Goal: Information Seeking & Learning: Learn about a topic

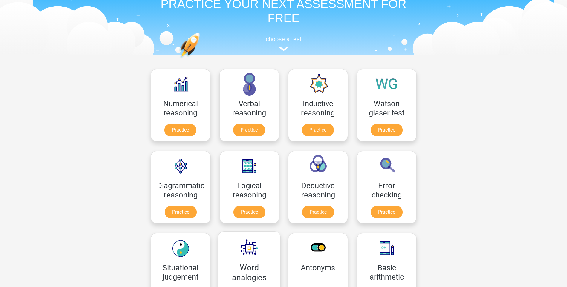
scroll to position [30, 0]
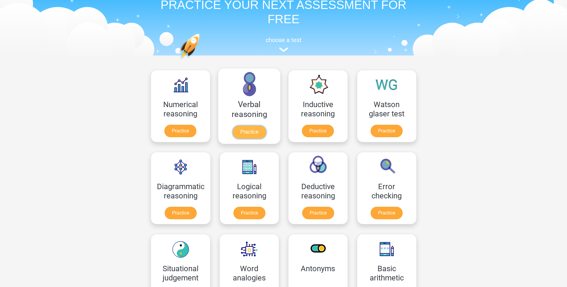
click at [255, 133] on link "Practice" at bounding box center [248, 132] width 33 height 13
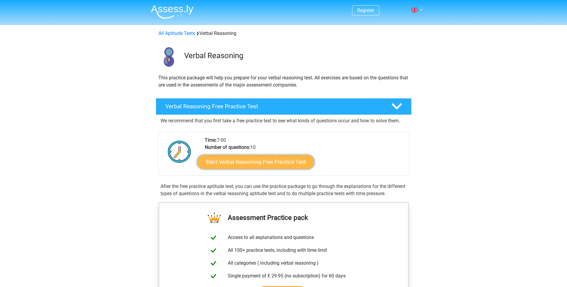
click at [294, 163] on link "Start Verbal Reasoning Free Practice Test" at bounding box center [255, 162] width 117 height 14
click at [240, 165] on link "Start Verbal Reasoning Free Practice Test" at bounding box center [255, 162] width 117 height 14
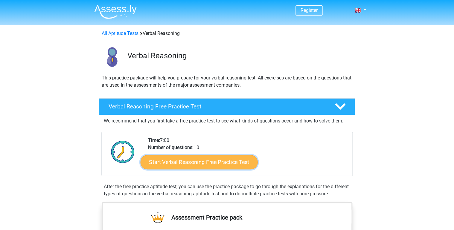
click at [204, 162] on link "Start Verbal Reasoning Free Practice Test" at bounding box center [198, 162] width 117 height 14
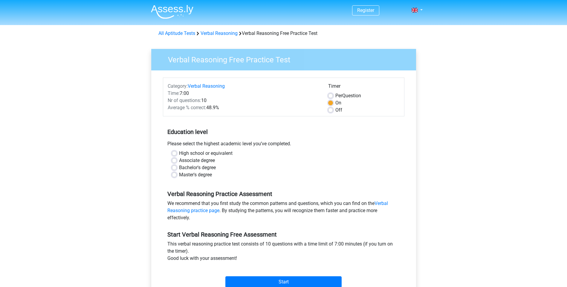
click at [179, 151] on label "High school or equivalent" at bounding box center [205, 153] width 53 height 7
click at [176, 151] on input "High school or equivalent" at bounding box center [174, 153] width 5 height 6
radio input "true"
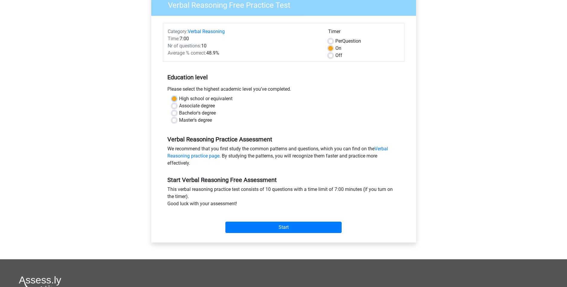
scroll to position [60, 0]
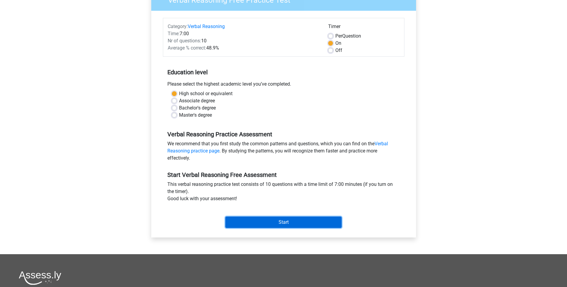
click at [265, 225] on input "Start" at bounding box center [283, 222] width 116 height 11
click at [260, 219] on input "Start" at bounding box center [283, 222] width 116 height 11
click at [281, 225] on input "Start" at bounding box center [283, 222] width 116 height 11
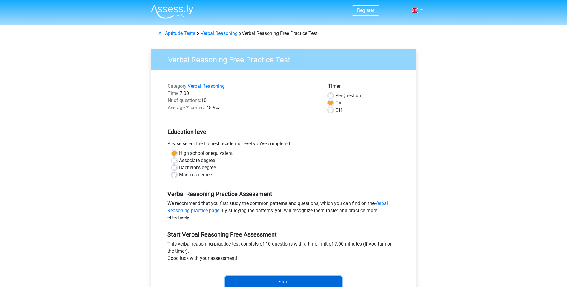
click at [267, 282] on input "Start" at bounding box center [283, 282] width 116 height 11
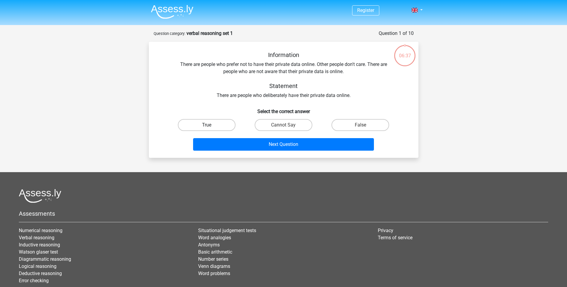
click at [213, 127] on label "True" at bounding box center [207, 125] width 58 height 12
click at [210, 127] on input "True" at bounding box center [208, 127] width 4 height 4
radio input "true"
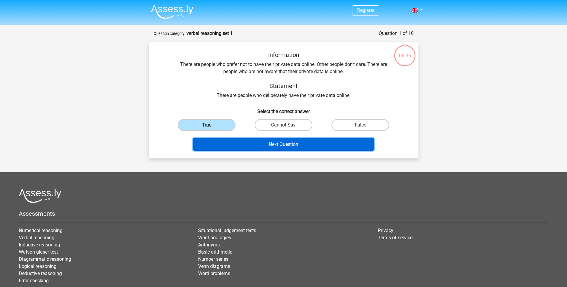
click at [227, 140] on button "Next Question" at bounding box center [283, 144] width 181 height 13
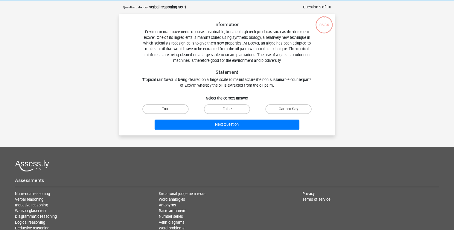
scroll to position [30, 0]
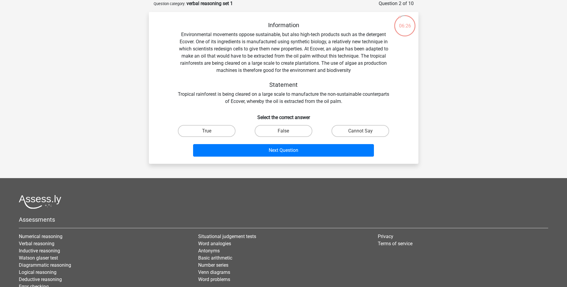
drag, startPoint x: 270, startPoint y: 69, endPoint x: 353, endPoint y: 50, distance: 86.0
click at [353, 50] on div "Information Environmental movements oppose sustainable, but also high-tech prod…" at bounding box center [283, 64] width 250 height 84
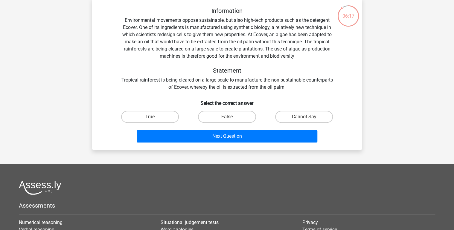
drag, startPoint x: 540, startPoint y: 0, endPoint x: 341, endPoint y: 50, distance: 204.7
click at [341, 50] on div "Information Environmental movements oppose sustainable, but also high-tech prod…" at bounding box center [227, 49] width 250 height 84
click at [177, 115] on label "True" at bounding box center [150, 117] width 58 height 12
click at [154, 117] on input "True" at bounding box center [152, 119] width 4 height 4
radio input "true"
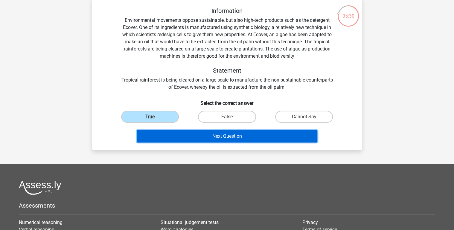
click at [207, 134] on button "Next Question" at bounding box center [227, 136] width 181 height 13
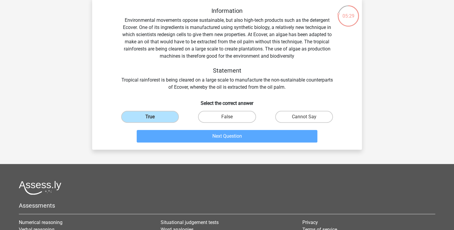
scroll to position [27, 0]
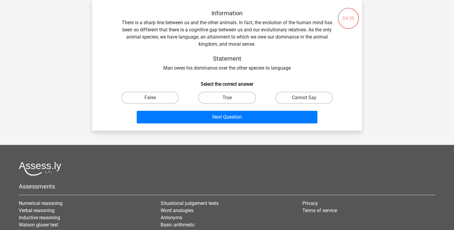
click at [347, 20] on div "04:50" at bounding box center [348, 14] width 22 height 15
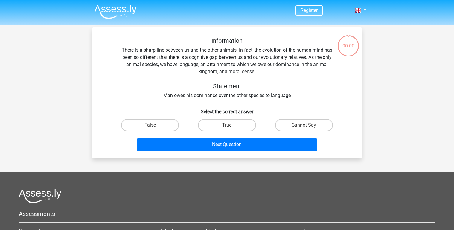
scroll to position [27, 0]
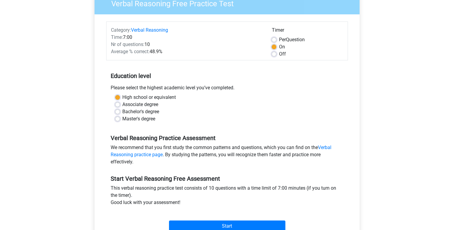
scroll to position [143, 0]
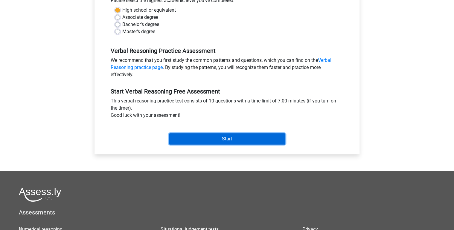
click at [253, 140] on input "Start" at bounding box center [227, 138] width 116 height 11
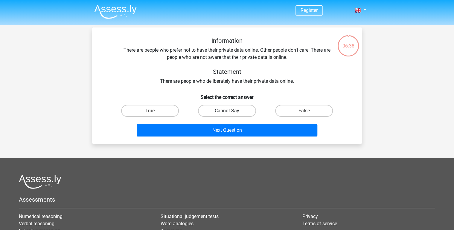
click at [227, 109] on label "Cannot Say" at bounding box center [227, 111] width 58 height 12
click at [227, 111] on input "Cannot Say" at bounding box center [229, 113] width 4 height 4
radio input "true"
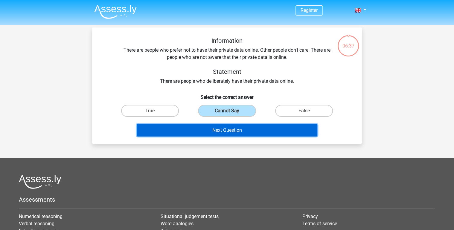
click at [228, 128] on button "Next Question" at bounding box center [227, 130] width 181 height 13
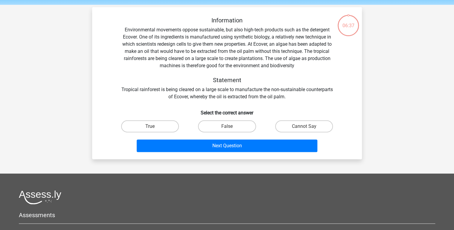
scroll to position [27, 0]
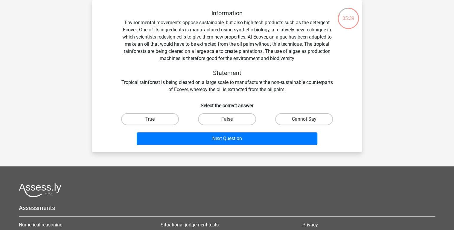
drag, startPoint x: 143, startPoint y: 121, endPoint x: 154, endPoint y: 121, distance: 11.1
click at [145, 121] on label "True" at bounding box center [150, 119] width 58 height 12
click at [150, 121] on input "True" at bounding box center [152, 121] width 4 height 4
radio input "true"
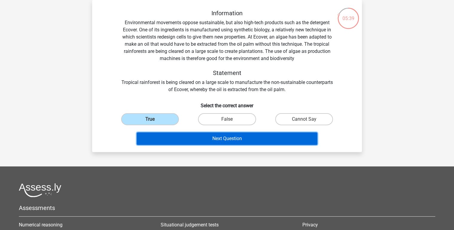
click at [211, 138] on button "Next Question" at bounding box center [227, 138] width 181 height 13
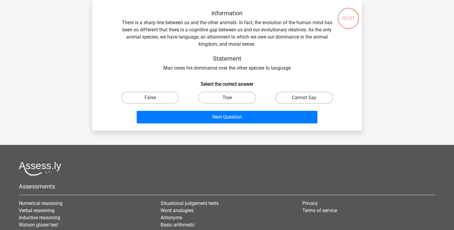
click at [238, 95] on label "True" at bounding box center [227, 98] width 58 height 12
click at [231, 98] on input "True" at bounding box center [229, 100] width 4 height 4
radio input "true"
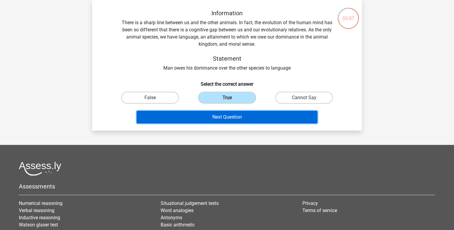
click at [241, 116] on button "Next Question" at bounding box center [227, 117] width 181 height 13
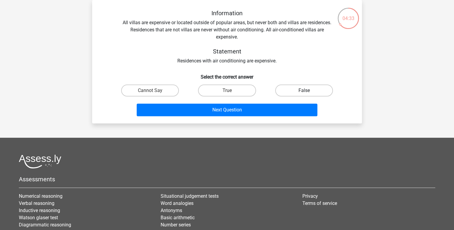
drag, startPoint x: 292, startPoint y: 88, endPoint x: 287, endPoint y: 91, distance: 5.2
click at [292, 88] on label "False" at bounding box center [304, 91] width 58 height 12
click at [304, 91] on input "False" at bounding box center [306, 93] width 4 height 4
radio input "true"
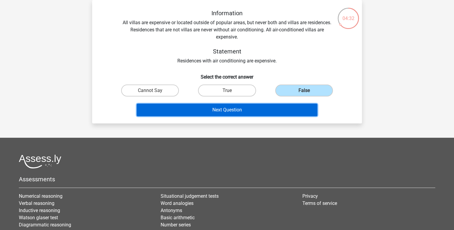
click at [264, 108] on button "Next Question" at bounding box center [227, 110] width 181 height 13
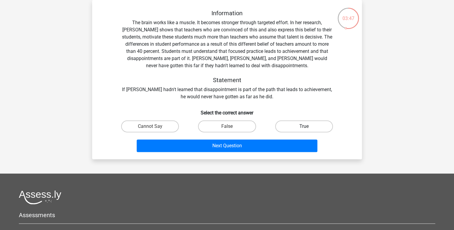
click at [301, 124] on label "True" at bounding box center [304, 126] width 58 height 12
click at [304, 126] on input "True" at bounding box center [306, 128] width 4 height 4
radio input "true"
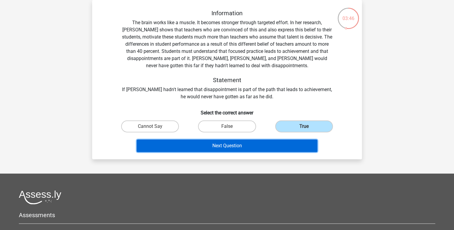
click at [221, 146] on button "Next Question" at bounding box center [227, 146] width 181 height 13
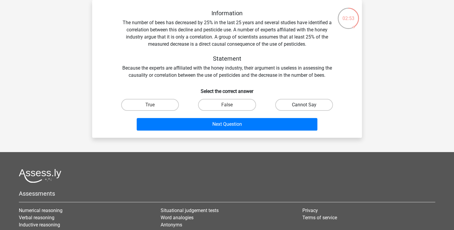
click at [283, 102] on label "Cannot Say" at bounding box center [304, 105] width 58 height 12
click at [304, 105] on input "Cannot Say" at bounding box center [306, 107] width 4 height 4
radio input "true"
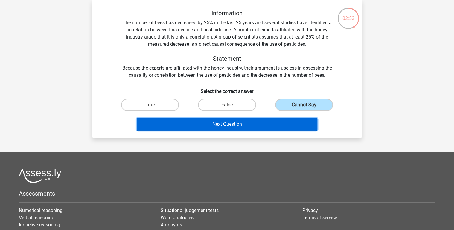
click at [271, 121] on button "Next Question" at bounding box center [227, 124] width 181 height 13
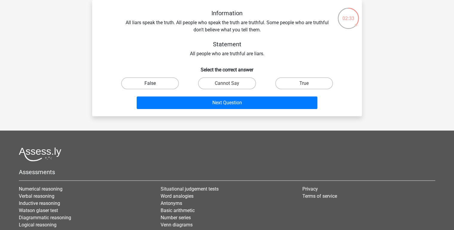
click at [173, 83] on label "False" at bounding box center [150, 83] width 58 height 12
click at [154, 83] on input "False" at bounding box center [152, 85] width 4 height 4
radio input "true"
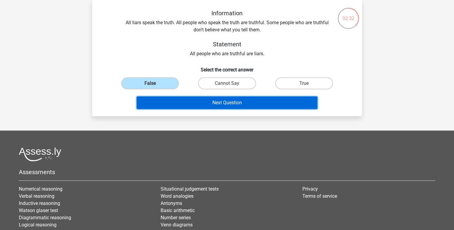
click at [197, 100] on button "Next Question" at bounding box center [227, 103] width 181 height 13
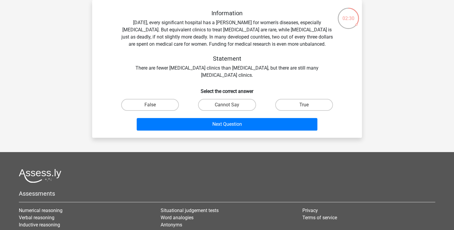
scroll to position [4, 0]
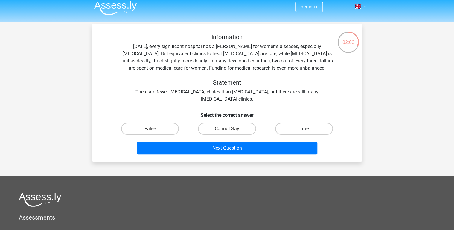
click at [288, 129] on label "True" at bounding box center [304, 129] width 58 height 12
click at [304, 129] on input "True" at bounding box center [306, 131] width 4 height 4
radio input "true"
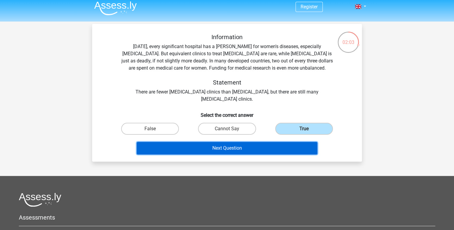
click at [251, 152] on button "Next Question" at bounding box center [227, 148] width 181 height 13
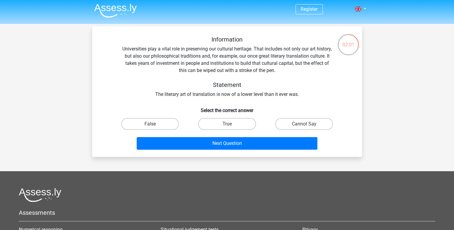
scroll to position [0, 0]
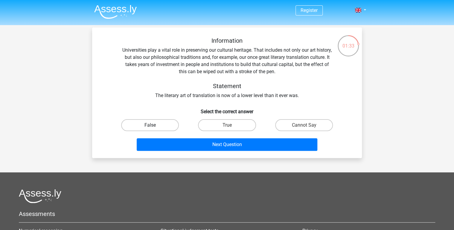
click at [168, 121] on label "False" at bounding box center [150, 125] width 58 height 12
click at [154, 125] on input "False" at bounding box center [152, 127] width 4 height 4
radio input "true"
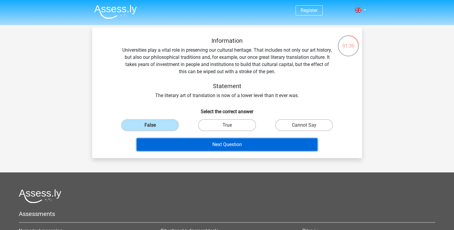
click at [198, 146] on button "Next Question" at bounding box center [227, 144] width 181 height 13
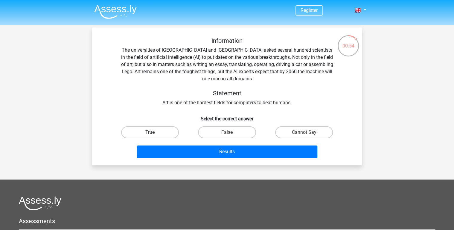
click at [149, 131] on label "True" at bounding box center [150, 132] width 58 height 12
click at [150, 132] on input "True" at bounding box center [152, 134] width 4 height 4
radio input "true"
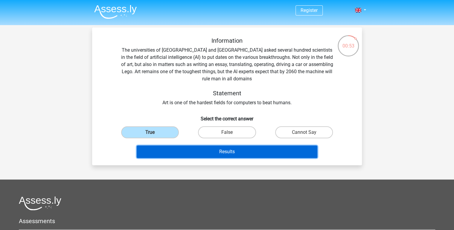
click at [184, 149] on button "Results" at bounding box center [227, 152] width 181 height 13
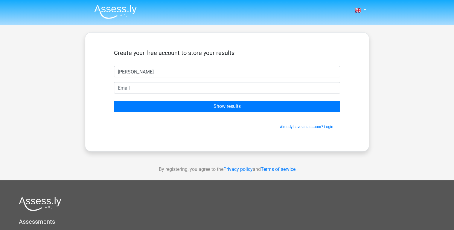
type input "[PERSON_NAME]"
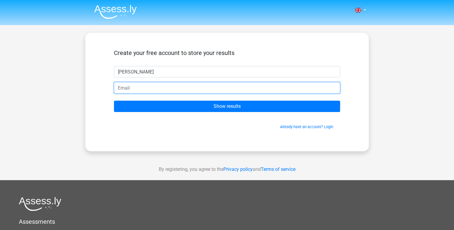
click at [247, 88] on input "email" at bounding box center [227, 87] width 226 height 11
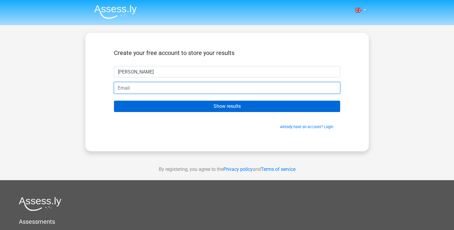
type input "[PERSON_NAME][DOMAIN_NAME][EMAIL_ADDRESS][PERSON_NAME][DOMAIN_NAME]"
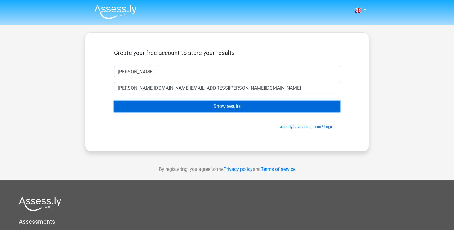
click at [200, 108] on input "Show results" at bounding box center [227, 106] width 226 height 11
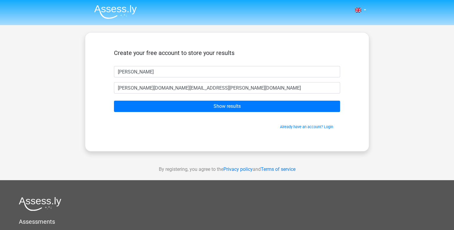
click at [103, 8] on img at bounding box center [115, 12] width 42 height 14
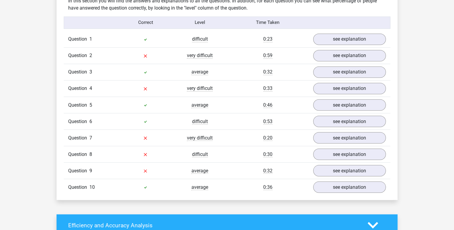
scroll to position [478, 0]
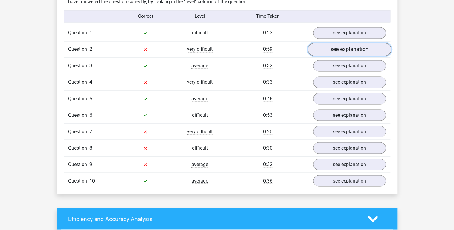
click at [349, 50] on link "see explanation" at bounding box center [348, 49] width 83 height 13
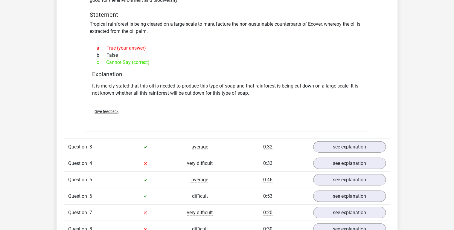
scroll to position [598, 0]
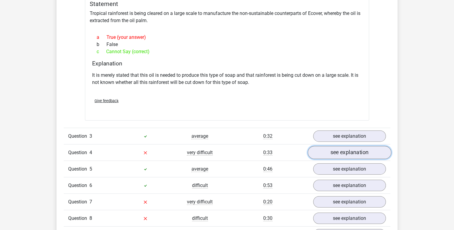
click at [347, 152] on link "see explanation" at bounding box center [348, 152] width 83 height 13
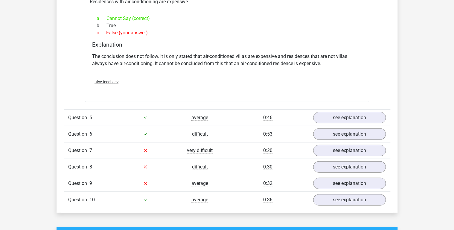
scroll to position [813, 0]
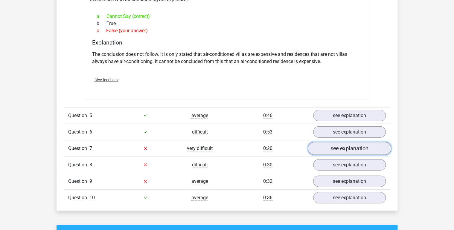
click at [352, 148] on link "see explanation" at bounding box center [348, 148] width 83 height 13
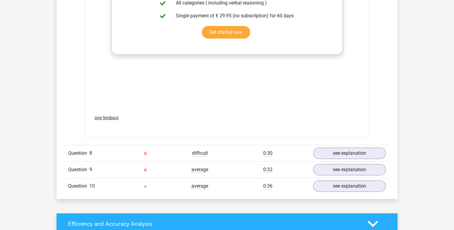
scroll to position [1147, 0]
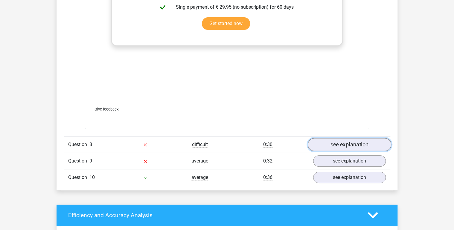
click at [325, 141] on link "see explanation" at bounding box center [348, 144] width 83 height 13
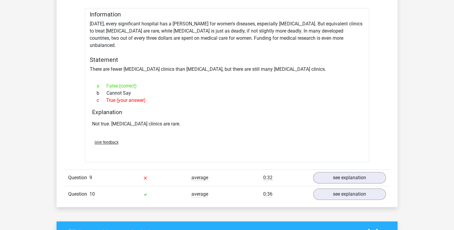
scroll to position [1362, 0]
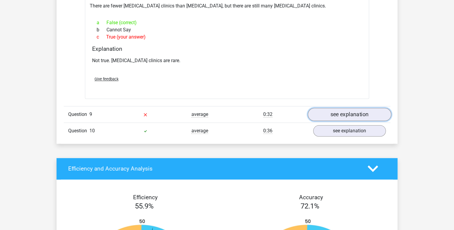
click at [351, 108] on link "see explanation" at bounding box center [348, 114] width 83 height 13
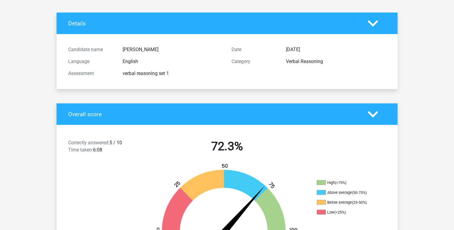
scroll to position [0, 0]
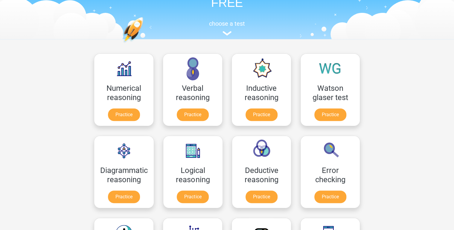
scroll to position [72, 0]
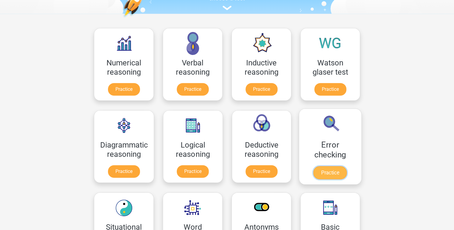
click at [322, 171] on link "Practice" at bounding box center [329, 172] width 33 height 13
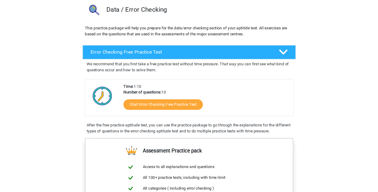
scroll to position [48, 0]
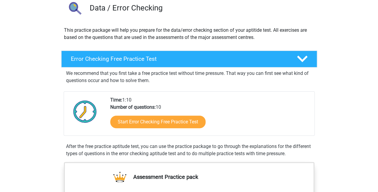
drag, startPoint x: 428, startPoint y: 2, endPoint x: 33, endPoint y: 85, distance: 404.2
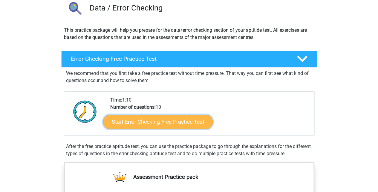
click at [137, 124] on link "Start Error Checking Free Practice Test" at bounding box center [158, 121] width 110 height 14
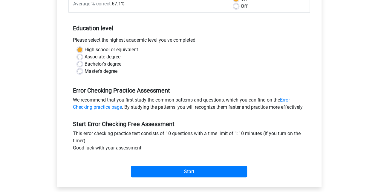
scroll to position [159, 0]
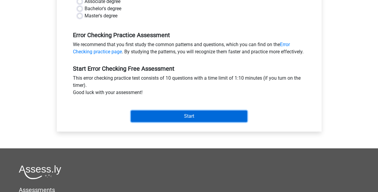
click at [184, 122] on input "Start" at bounding box center [189, 115] width 116 height 11
click at [174, 121] on input "Start" at bounding box center [189, 115] width 116 height 11
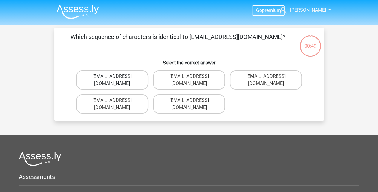
click at [131, 75] on label "[EMAIL_ADDRESS][DOMAIN_NAME]" at bounding box center [112, 79] width 72 height 19
click at [116, 76] on input "[EMAIL_ADDRESS][DOMAIN_NAME]" at bounding box center [114, 78] width 4 height 4
radio input "true"
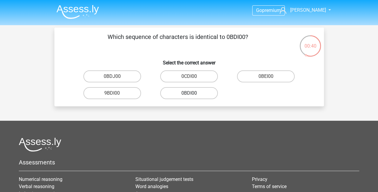
drag, startPoint x: 191, startPoint y: 94, endPoint x: 190, endPoint y: 90, distance: 3.7
click at [190, 91] on div "0BDI00" at bounding box center [189, 93] width 72 height 12
click at [195, 92] on label "0BDI00" at bounding box center [189, 93] width 58 height 12
click at [193, 93] on input "0BDI00" at bounding box center [191, 95] width 4 height 4
radio input "true"
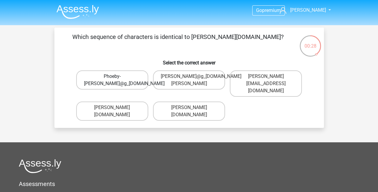
click at [134, 84] on label "Phoeby-[PERSON_NAME]@g_[DOMAIN_NAME]" at bounding box center [112, 79] width 72 height 19
click at [116, 80] on input "Phoeby-[PERSON_NAME]@g_[DOMAIN_NAME]" at bounding box center [114, 78] width 4 height 4
radio input "true"
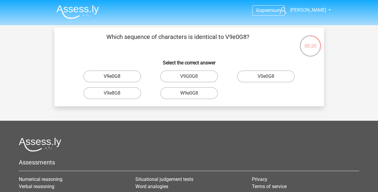
drag, startPoint x: 124, startPoint y: 78, endPoint x: 127, endPoint y: 78, distance: 3.3
click at [124, 78] on label "V9e0G8" at bounding box center [112, 76] width 58 height 12
click at [116, 78] on input "V9e0G8" at bounding box center [114, 78] width 4 height 4
radio input "true"
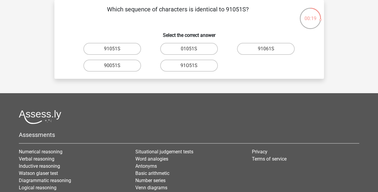
scroll to position [7, 0]
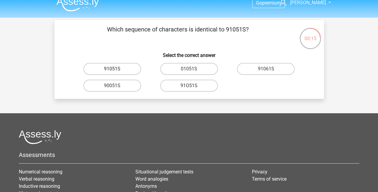
click at [125, 67] on label "91051S" at bounding box center [112, 69] width 58 height 12
click at [116, 69] on input "91051S" at bounding box center [114, 71] width 4 height 4
radio input "true"
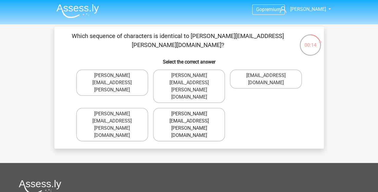
scroll to position [0, 0]
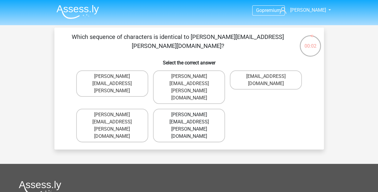
click at [183, 108] on label "[PERSON_NAME][EMAIL_ADDRESS][PERSON_NAME][DOMAIN_NAME]" at bounding box center [189, 124] width 72 height 33
click at [189, 114] on input "[PERSON_NAME][EMAIL_ADDRESS][PERSON_NAME][DOMAIN_NAME]" at bounding box center [191, 116] width 4 height 4
radio input "true"
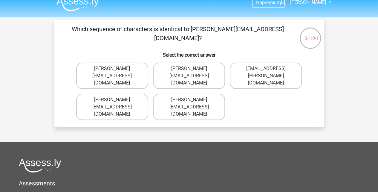
scroll to position [7, 0]
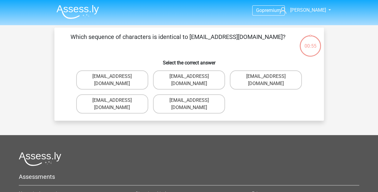
click at [192, 80] on input "[EMAIL_ADDRESS][DOMAIN_NAME]" at bounding box center [191, 78] width 4 height 4
radio input "true"
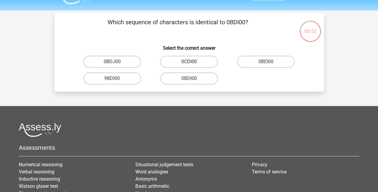
scroll to position [7, 0]
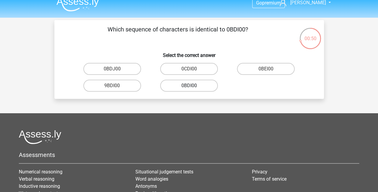
click at [180, 85] on label "0BDI00" at bounding box center [189, 85] width 58 height 12
click at [189, 85] on input "0BDI00" at bounding box center [191, 87] width 4 height 4
radio input "true"
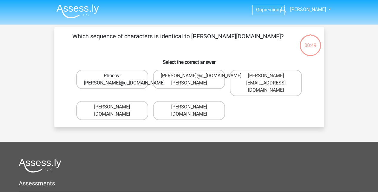
scroll to position [0, 0]
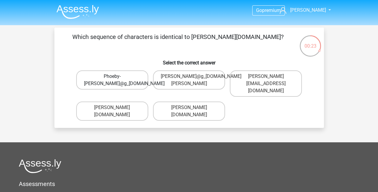
click at [128, 80] on label "Phoeby-Patterson@g_mail.gr" at bounding box center [112, 79] width 72 height 19
click at [116, 80] on input "Phoeby-Patterson@g_mail.gr" at bounding box center [114, 78] width 4 height 4
radio input "true"
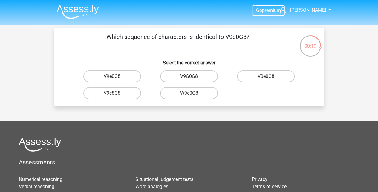
click at [128, 78] on label "V9e0G8" at bounding box center [112, 76] width 58 height 12
click at [116, 78] on input "V9e0G8" at bounding box center [114, 78] width 4 height 4
radio input "true"
click at [122, 77] on label "91051S" at bounding box center [112, 76] width 58 height 12
click at [116, 77] on input "91051S" at bounding box center [114, 78] width 4 height 4
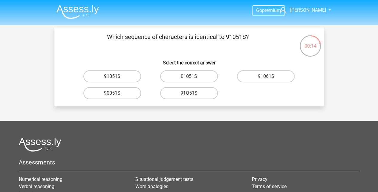
radio input "true"
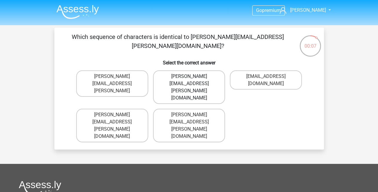
click at [205, 77] on label "Connor.Paterson@mailme.com" at bounding box center [189, 86] width 72 height 33
click at [193, 77] on input "Connor.Paterson@mailme.com" at bounding box center [191, 78] width 4 height 4
radio input "true"
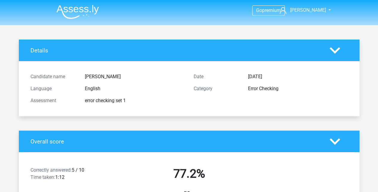
click at [81, 8] on img at bounding box center [77, 12] width 42 height 14
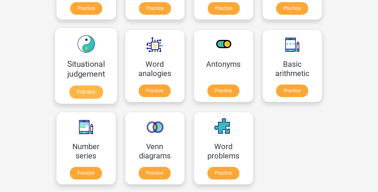
scroll to position [239, 0]
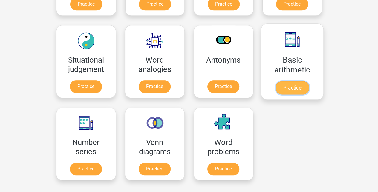
click at [304, 85] on link "Practice" at bounding box center [291, 87] width 33 height 13
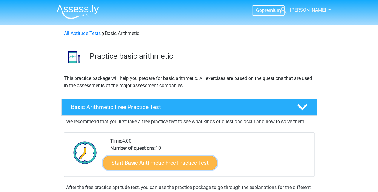
click at [201, 160] on link "Start Basic Arithmetic Free Practice Test" at bounding box center [160, 162] width 114 height 14
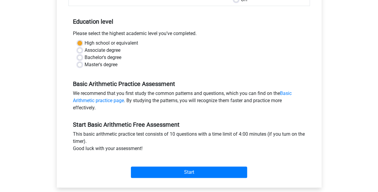
scroll to position [159, 0]
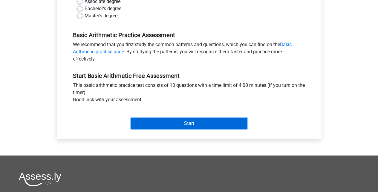
click at [205, 123] on input "Start" at bounding box center [189, 122] width 116 height 11
click at [178, 124] on input "Start" at bounding box center [189, 122] width 116 height 11
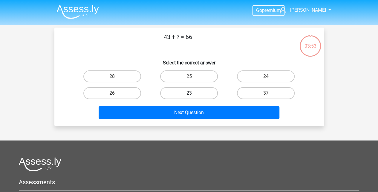
click at [168, 94] on label "23" at bounding box center [189, 93] width 58 height 12
click at [189, 94] on input "23" at bounding box center [191, 95] width 4 height 4
radio input "true"
click at [179, 120] on div "Next Question" at bounding box center [189, 113] width 231 height 15
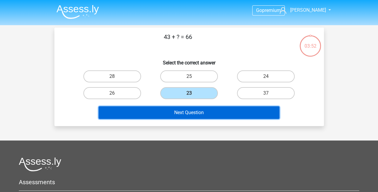
click at [180, 118] on button "Next Question" at bounding box center [189, 112] width 181 height 13
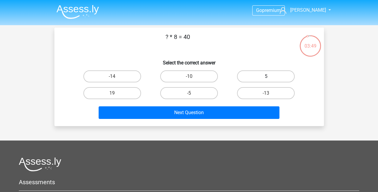
click at [261, 78] on label "5" at bounding box center [266, 76] width 58 height 12
click at [266, 78] on input "5" at bounding box center [268, 78] width 4 height 4
radio input "true"
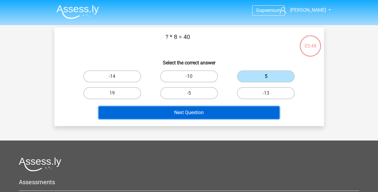
click at [234, 111] on button "Next Question" at bounding box center [189, 112] width 181 height 13
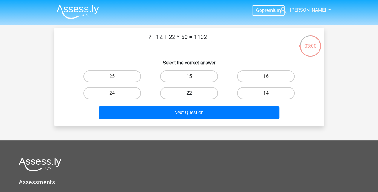
click at [189, 92] on label "22" at bounding box center [189, 93] width 58 height 12
click at [189, 93] on input "22" at bounding box center [191, 95] width 4 height 4
radio input "true"
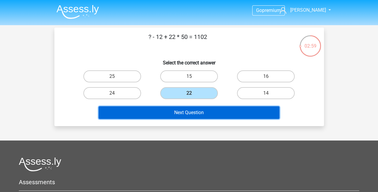
click at [190, 114] on button "Next Question" at bounding box center [189, 112] width 181 height 13
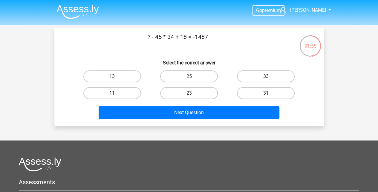
click at [285, 76] on label "33" at bounding box center [266, 76] width 58 height 12
click at [270, 76] on input "33" at bounding box center [268, 78] width 4 height 4
radio input "true"
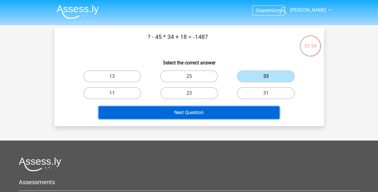
click at [222, 117] on button "Next Question" at bounding box center [189, 112] width 181 height 13
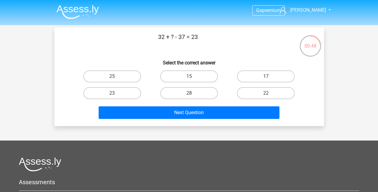
drag, startPoint x: 158, startPoint y: 36, endPoint x: 201, endPoint y: 39, distance: 43.7
click at [201, 39] on p "32 + ? - 37 = 23" at bounding box center [178, 41] width 228 height 18
copy p "32 + ? - 37 = 23"
click at [205, 91] on label "23" at bounding box center [189, 93] width 58 height 12
click at [193, 93] on input "23" at bounding box center [191, 95] width 4 height 4
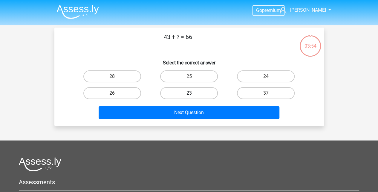
radio input "true"
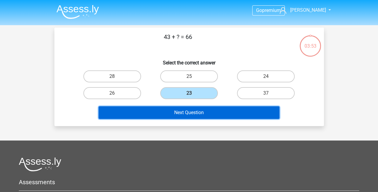
drag, startPoint x: 208, startPoint y: 106, endPoint x: 208, endPoint y: 109, distance: 3.3
click at [208, 107] on button "Next Question" at bounding box center [189, 112] width 181 height 13
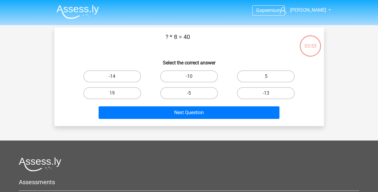
scroll to position [27, 0]
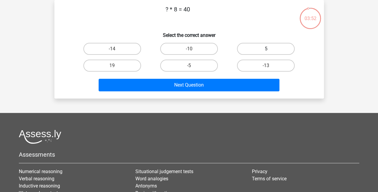
click at [253, 47] on label "5" at bounding box center [266, 49] width 58 height 12
click at [266, 49] on input "5" at bounding box center [268, 51] width 4 height 4
radio input "true"
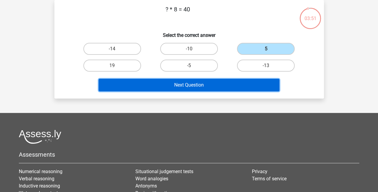
click at [213, 82] on button "Next Question" at bounding box center [189, 85] width 181 height 13
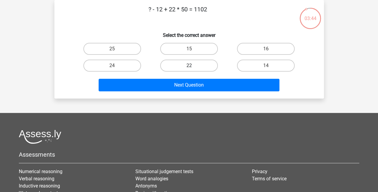
click at [181, 68] on label "22" at bounding box center [189, 65] width 58 height 12
click at [189, 68] on input "22" at bounding box center [191, 67] width 4 height 4
radio input "true"
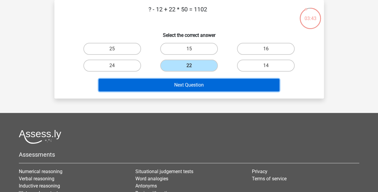
click at [187, 85] on button "Next Question" at bounding box center [189, 85] width 181 height 13
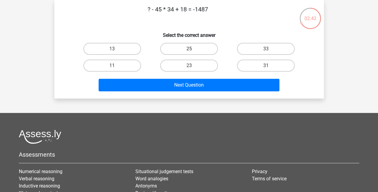
click at [191, 46] on label "25" at bounding box center [189, 49] width 58 height 12
click at [191, 49] on input "25" at bounding box center [191, 51] width 4 height 4
radio input "true"
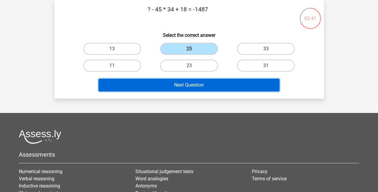
click at [202, 84] on button "Next Question" at bounding box center [189, 85] width 181 height 13
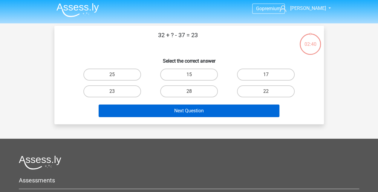
scroll to position [0, 0]
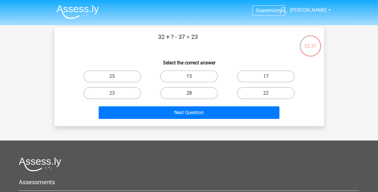
click at [192, 91] on label "28" at bounding box center [189, 93] width 58 height 12
click at [192, 93] on input "28" at bounding box center [191, 95] width 4 height 4
radio input "true"
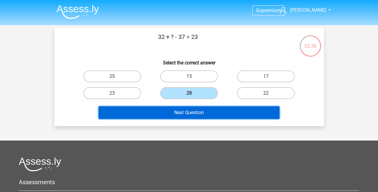
click at [204, 115] on button "Next Question" at bounding box center [189, 112] width 181 height 13
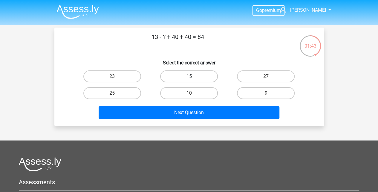
click at [201, 74] on label "15" at bounding box center [189, 76] width 58 height 12
click at [193, 76] on input "15" at bounding box center [191, 78] width 4 height 4
radio input "true"
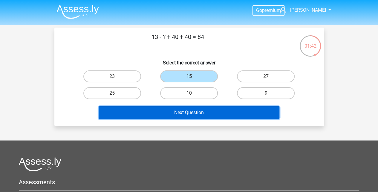
click at [172, 110] on button "Next Question" at bounding box center [189, 112] width 181 height 13
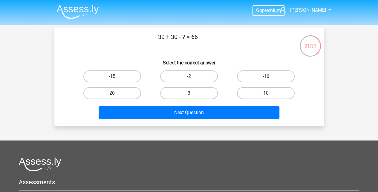
click at [188, 90] on label "3" at bounding box center [189, 93] width 58 height 12
click at [189, 93] on input "3" at bounding box center [191, 95] width 4 height 4
radio input "true"
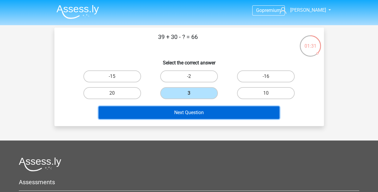
click at [210, 109] on button "Next Question" at bounding box center [189, 112] width 181 height 13
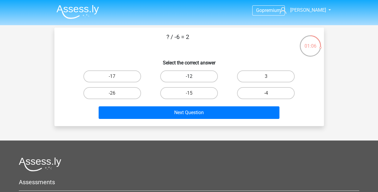
click at [185, 74] on label "-12" at bounding box center [189, 76] width 58 height 12
click at [189, 76] on input "-12" at bounding box center [191, 78] width 4 height 4
radio input "true"
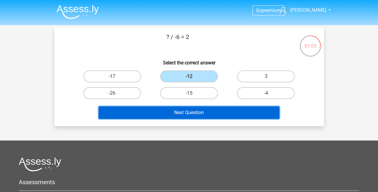
click at [211, 114] on button "Next Question" at bounding box center [189, 112] width 181 height 13
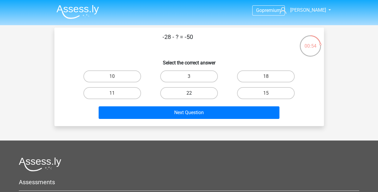
click at [199, 91] on label "22" at bounding box center [189, 93] width 58 height 12
click at [193, 93] on input "22" at bounding box center [191, 95] width 4 height 4
radio input "true"
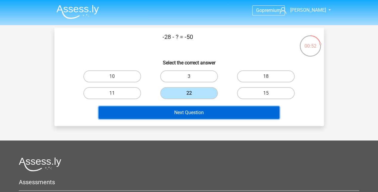
click at [202, 112] on button "Next Question" at bounding box center [189, 112] width 181 height 13
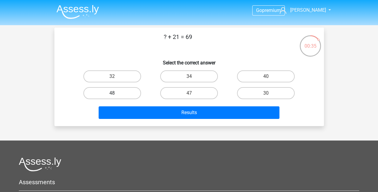
click at [98, 96] on label "48" at bounding box center [112, 93] width 58 height 12
click at [112, 96] on input "48" at bounding box center [114, 95] width 4 height 4
radio input "true"
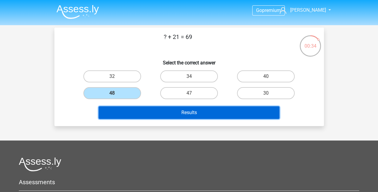
click at [120, 112] on button "Results" at bounding box center [189, 112] width 181 height 13
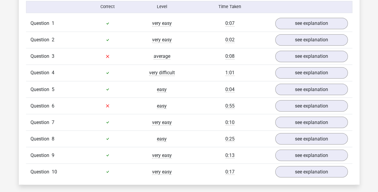
scroll to position [478, 0]
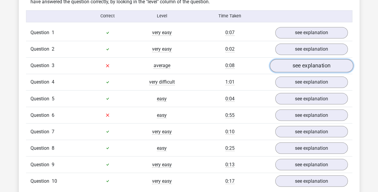
click at [293, 68] on link "see explanation" at bounding box center [311, 65] width 83 height 13
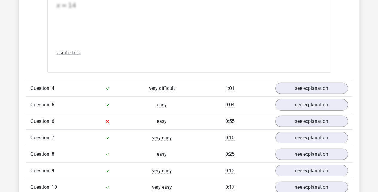
scroll to position [777, 0]
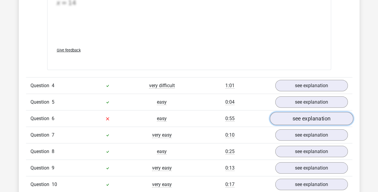
click at [293, 121] on link "see explanation" at bounding box center [311, 118] width 83 height 13
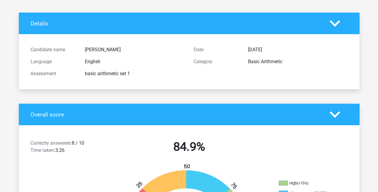
scroll to position [0, 0]
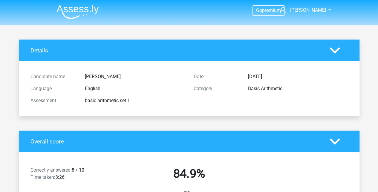
click at [78, 4] on li at bounding box center [75, 10] width 47 height 16
click at [78, 7] on img at bounding box center [77, 12] width 42 height 14
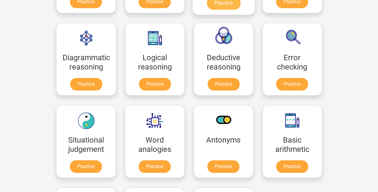
scroll to position [179, 0]
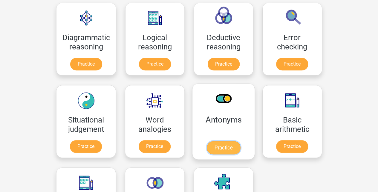
click at [228, 144] on link "Practice" at bounding box center [222, 147] width 33 height 13
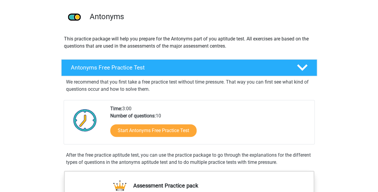
scroll to position [40, 0]
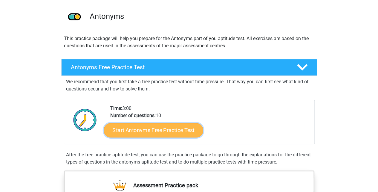
click at [186, 125] on link "Start Antonyms Free Practice Test" at bounding box center [153, 130] width 99 height 14
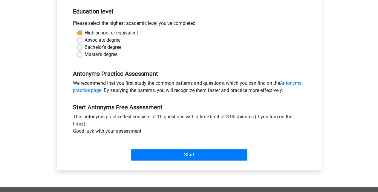
scroll to position [139, 0]
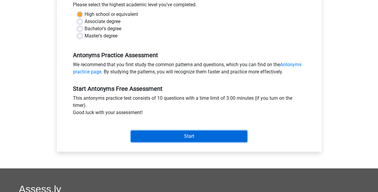
click at [186, 131] on input "Start" at bounding box center [189, 135] width 116 height 11
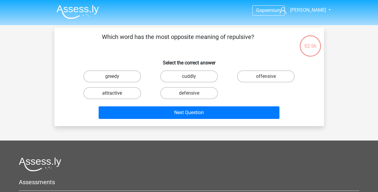
click at [130, 91] on label "attractive" at bounding box center [112, 93] width 58 height 12
click at [116, 93] on input "attractive" at bounding box center [114, 95] width 4 height 4
radio input "true"
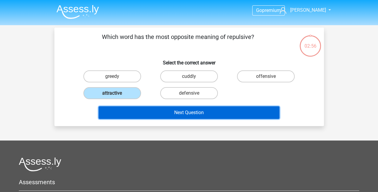
click at [144, 108] on button "Next Question" at bounding box center [189, 112] width 181 height 13
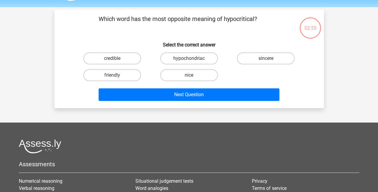
scroll to position [27, 0]
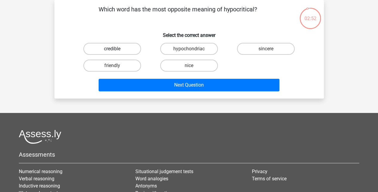
click at [134, 49] on label "credible" at bounding box center [112, 49] width 58 height 12
click at [116, 49] on input "credible" at bounding box center [114, 51] width 4 height 4
radio input "true"
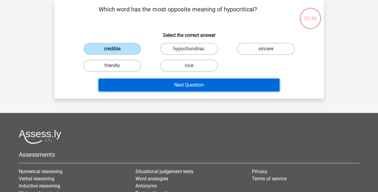
click at [148, 87] on button "Next Question" at bounding box center [189, 85] width 181 height 13
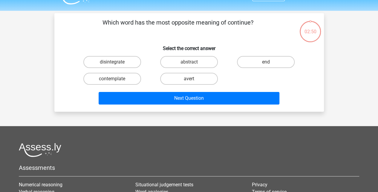
scroll to position [7, 0]
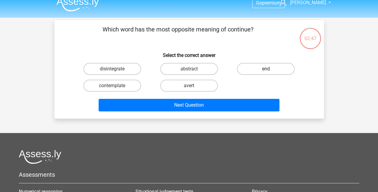
click at [238, 70] on label "end" at bounding box center [266, 69] width 58 height 12
click at [266, 70] on input "end" at bounding box center [268, 71] width 4 height 4
radio input "true"
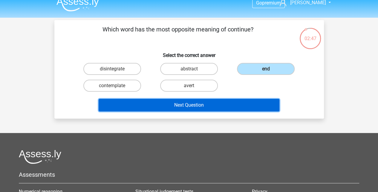
click at [212, 102] on button "Next Question" at bounding box center [189, 105] width 181 height 13
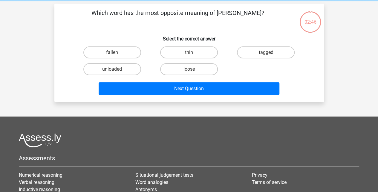
scroll to position [27, 0]
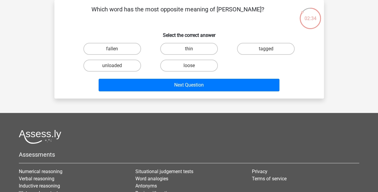
click at [192, 68] on input "loose" at bounding box center [191, 67] width 4 height 4
radio input "true"
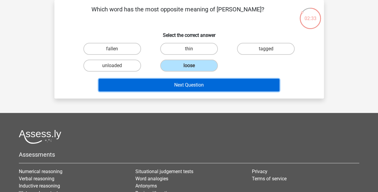
click at [196, 84] on button "Next Question" at bounding box center [189, 85] width 181 height 13
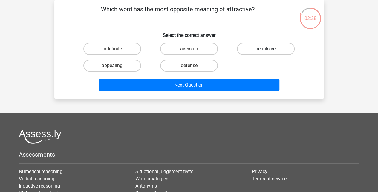
click at [249, 49] on label "repulsive" at bounding box center [266, 49] width 58 height 12
click at [266, 49] on input "repulsive" at bounding box center [268, 51] width 4 height 4
radio input "true"
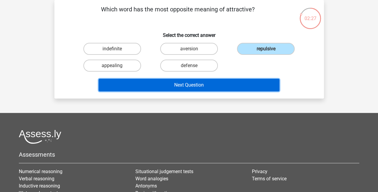
click at [236, 87] on button "Next Question" at bounding box center [189, 85] width 181 height 13
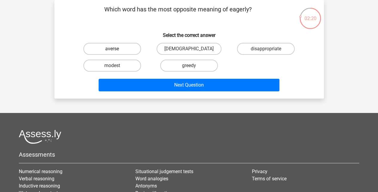
click at [121, 51] on label "averse" at bounding box center [112, 49] width 58 height 12
click at [116, 51] on input "averse" at bounding box center [114, 51] width 4 height 4
radio input "true"
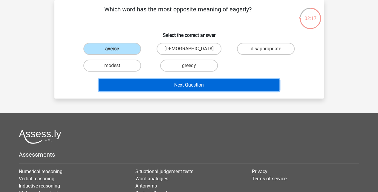
click at [151, 83] on button "Next Question" at bounding box center [189, 85] width 181 height 13
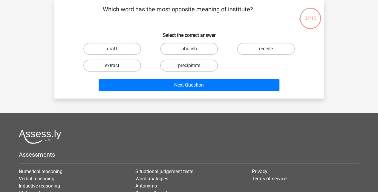
click at [196, 51] on label "abolish" at bounding box center [189, 49] width 58 height 12
click at [193, 51] on input "abolish" at bounding box center [191, 51] width 4 height 4
radio input "true"
click at [121, 65] on label "extract" at bounding box center [112, 65] width 58 height 12
click at [116, 65] on input "extract" at bounding box center [114, 67] width 4 height 4
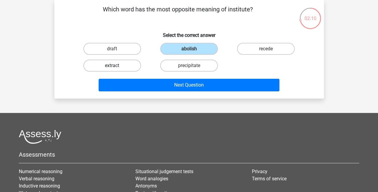
radio input "true"
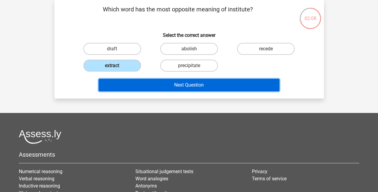
click at [186, 87] on button "Next Question" at bounding box center [189, 85] width 181 height 13
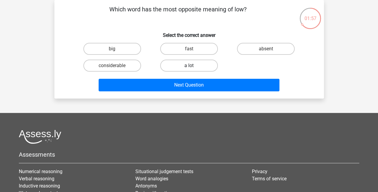
click at [171, 66] on label "a lot" at bounding box center [189, 65] width 58 height 12
click at [189, 66] on input "a lot" at bounding box center [191, 67] width 4 height 4
radio input "true"
click at [172, 78] on div "Next Question" at bounding box center [189, 84] width 250 height 20
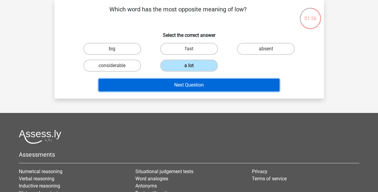
click at [172, 82] on button "Next Question" at bounding box center [189, 85] width 181 height 13
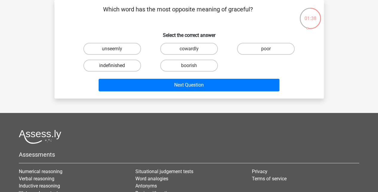
click at [131, 67] on label "indefinished" at bounding box center [112, 65] width 58 height 12
click at [116, 67] on input "indefinished" at bounding box center [114, 67] width 4 height 4
radio input "true"
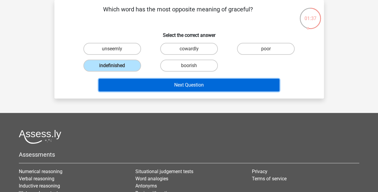
click at [155, 85] on button "Next Question" at bounding box center [189, 85] width 181 height 13
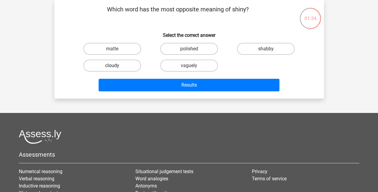
click at [124, 65] on label "cloudy" at bounding box center [112, 65] width 58 height 12
click at [116, 65] on input "cloudy" at bounding box center [114, 67] width 4 height 4
radio input "true"
click at [124, 48] on label "matte" at bounding box center [112, 49] width 58 height 12
click at [116, 49] on input "matte" at bounding box center [114, 51] width 4 height 4
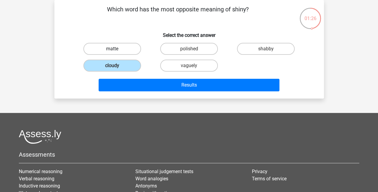
radio input "true"
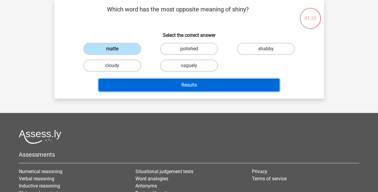
click at [182, 87] on button "Results" at bounding box center [189, 85] width 181 height 13
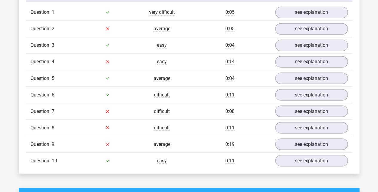
scroll to position [458, 0]
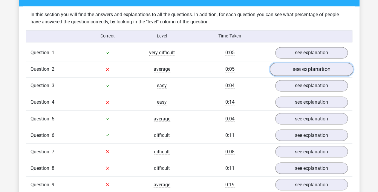
click at [304, 70] on link "see explanation" at bounding box center [311, 68] width 83 height 13
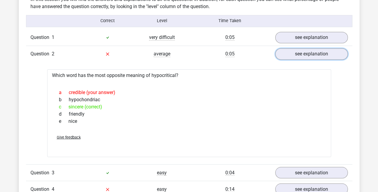
scroll to position [538, 0]
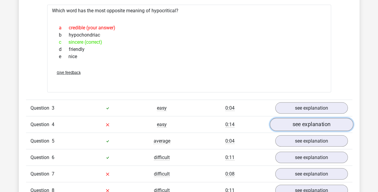
click at [283, 121] on link "see explanation" at bounding box center [311, 123] width 83 height 13
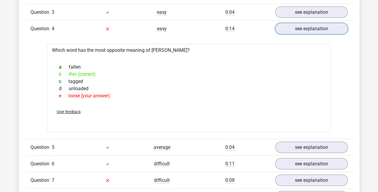
scroll to position [677, 0]
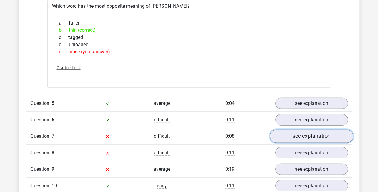
click at [286, 133] on link "see explanation" at bounding box center [311, 135] width 83 height 13
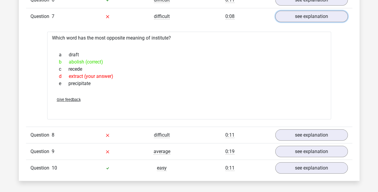
scroll to position [837, 0]
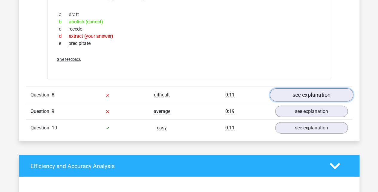
click at [298, 92] on link "see explanation" at bounding box center [311, 94] width 83 height 13
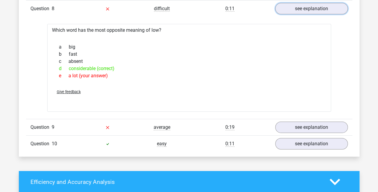
scroll to position [936, 0]
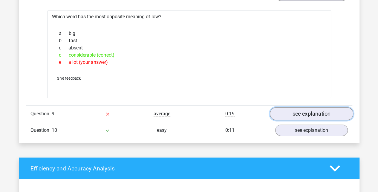
click at [282, 112] on link "see explanation" at bounding box center [311, 113] width 83 height 13
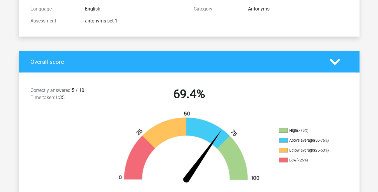
scroll to position [0, 0]
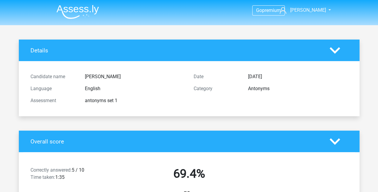
click at [74, 9] on img at bounding box center [77, 12] width 42 height 14
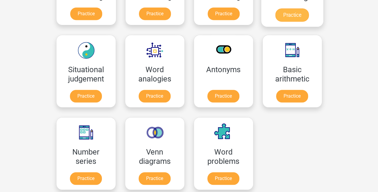
scroll to position [239, 0]
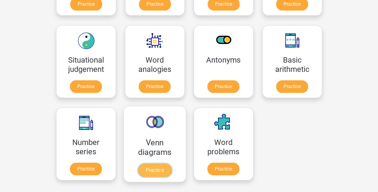
click at [161, 163] on link "Practice" at bounding box center [154, 169] width 33 height 13
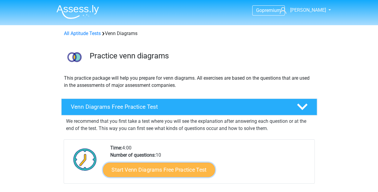
click at [183, 168] on link "Start Venn Diagrams Free Practice Test" at bounding box center [159, 169] width 112 height 14
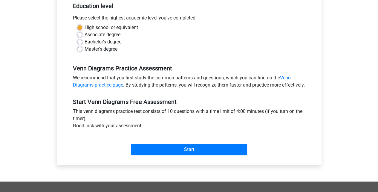
scroll to position [159, 0]
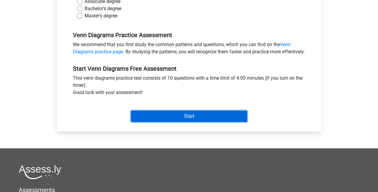
click at [194, 122] on input "Start" at bounding box center [189, 115] width 116 height 11
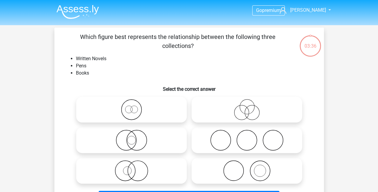
click at [242, 113] on icon at bounding box center [247, 109] width 106 height 21
click at [247, 106] on input "radio" at bounding box center [249, 104] width 4 height 4
radio input "true"
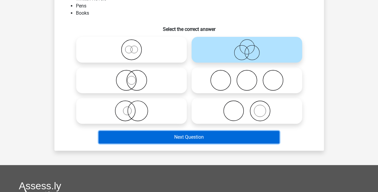
click at [178, 135] on button "Next Question" at bounding box center [189, 137] width 181 height 13
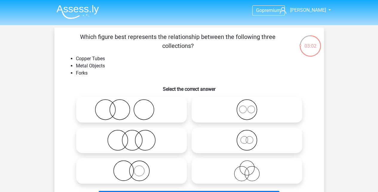
click at [256, 174] on icon at bounding box center [247, 170] width 106 height 21
click at [251, 167] on input "radio" at bounding box center [249, 165] width 4 height 4
radio input "true"
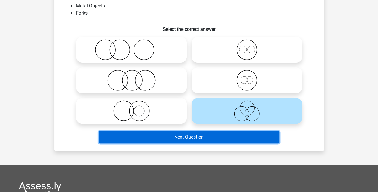
click at [232, 136] on button "Next Question" at bounding box center [189, 137] width 181 height 13
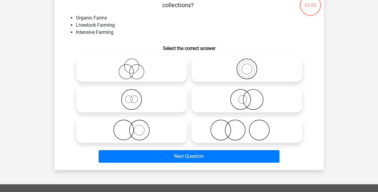
scroll to position [27, 0]
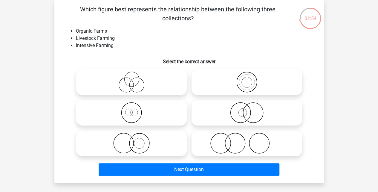
click at [125, 117] on icon at bounding box center [132, 112] width 106 height 21
click at [131, 109] on input "radio" at bounding box center [133, 107] width 4 height 4
radio input "true"
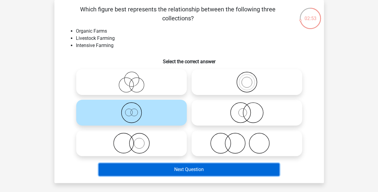
click at [159, 172] on button "Next Question" at bounding box center [189, 169] width 181 height 13
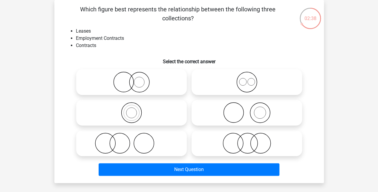
click at [246, 83] on circle at bounding box center [242, 81] width 7 height 7
click at [247, 79] on input "radio" at bounding box center [249, 77] width 4 height 4
radio input "true"
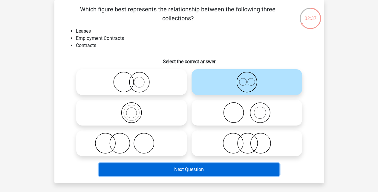
click at [210, 166] on button "Next Question" at bounding box center [189, 169] width 181 height 13
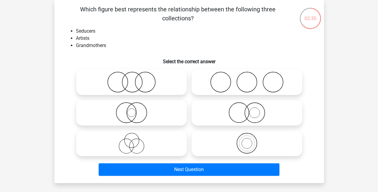
click at [204, 81] on icon at bounding box center [247, 81] width 106 height 21
click at [247, 79] on input "radio" at bounding box center [249, 77] width 4 height 4
radio input "true"
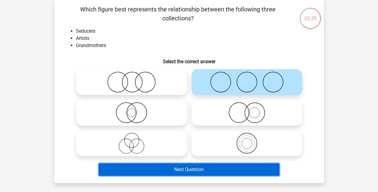
click at [222, 168] on button "Next Question" at bounding box center [189, 169] width 181 height 13
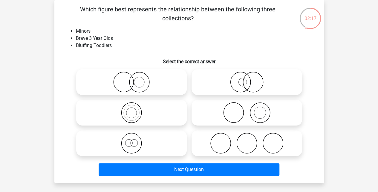
click at [133, 137] on input "radio" at bounding box center [133, 138] width 4 height 4
radio input "true"
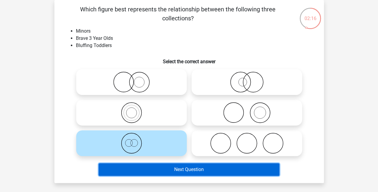
click at [153, 167] on button "Next Question" at bounding box center [189, 169] width 181 height 13
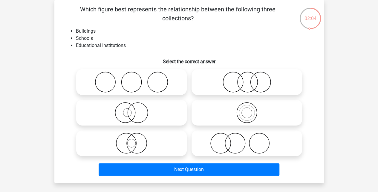
click at [132, 140] on icon at bounding box center [132, 142] width 106 height 21
click at [132, 140] on input "radio" at bounding box center [133, 138] width 4 height 4
radio input "true"
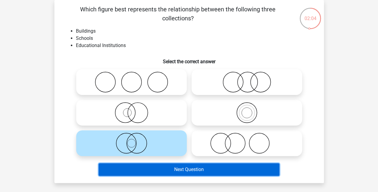
click at [158, 174] on button "Next Question" at bounding box center [189, 169] width 181 height 13
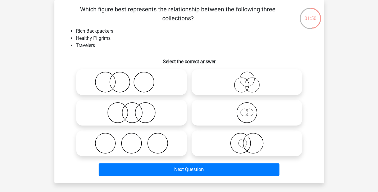
click at [120, 77] on icon at bounding box center [132, 81] width 106 height 21
click at [131, 77] on input "radio" at bounding box center [133, 77] width 4 height 4
radio input "true"
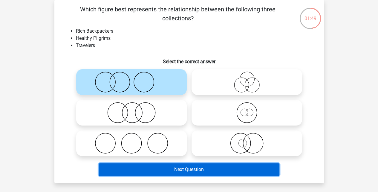
click at [182, 170] on button "Next Question" at bounding box center [189, 169] width 181 height 13
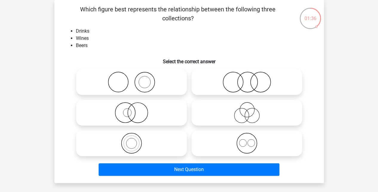
click at [249, 144] on icon at bounding box center [247, 142] width 106 height 21
click at [249, 140] on input "radio" at bounding box center [249, 138] width 4 height 4
radio input "true"
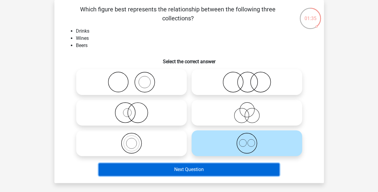
click at [200, 168] on button "Next Question" at bounding box center [189, 169] width 181 height 13
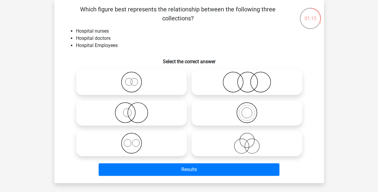
click at [132, 144] on icon at bounding box center [132, 142] width 106 height 21
click at [132, 140] on input "radio" at bounding box center [133, 138] width 4 height 4
radio input "true"
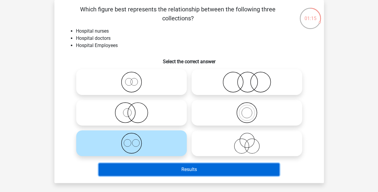
click at [175, 169] on button "Results" at bounding box center [189, 169] width 181 height 13
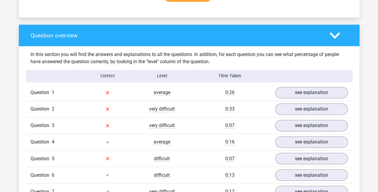
scroll to position [418, 0]
click at [297, 93] on link "see explanation" at bounding box center [311, 92] width 83 height 13
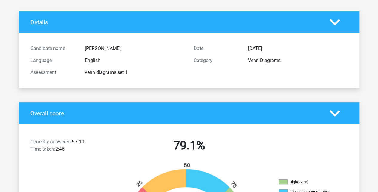
scroll to position [0, 0]
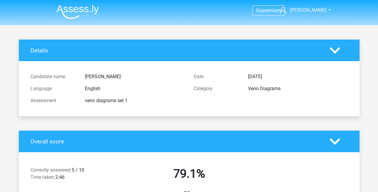
click at [72, 9] on img at bounding box center [77, 12] width 42 height 14
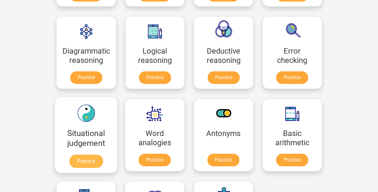
scroll to position [179, 0]
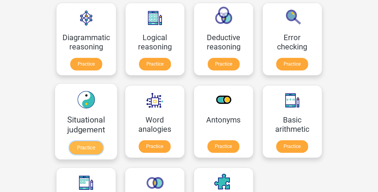
click at [71, 141] on link "Practice" at bounding box center [85, 147] width 33 height 13
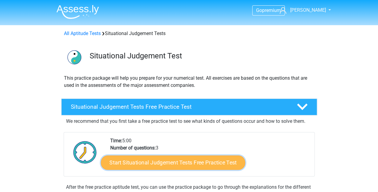
click at [210, 162] on link "Start Situational Judgement Tests Free Practice Test" at bounding box center [173, 162] width 144 height 14
click at [190, 161] on link "Start Situational Judgement Tests Free Practice Test" at bounding box center [173, 162] width 144 height 14
click at [197, 160] on link "Start Situational Judgement Tests Free Practice Test" at bounding box center [173, 162] width 144 height 14
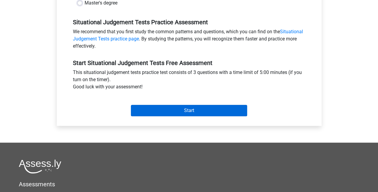
scroll to position [179, 0]
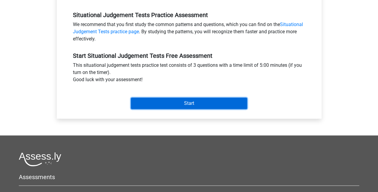
click at [199, 102] on input "Start" at bounding box center [189, 102] width 116 height 11
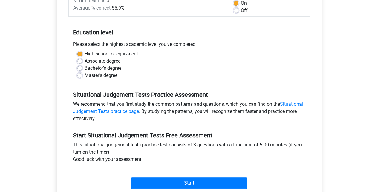
scroll to position [120, 0]
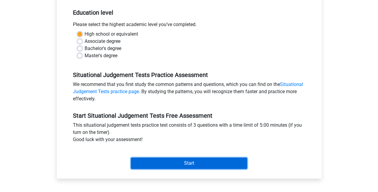
click at [171, 159] on input "Start" at bounding box center [189, 162] width 116 height 11
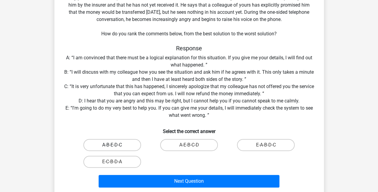
scroll to position [60, 0]
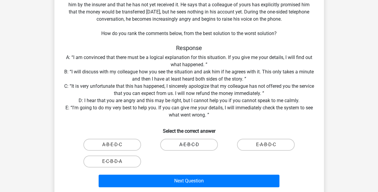
click at [187, 147] on label "A-E-B-C-D" at bounding box center [189, 144] width 58 height 12
click at [189, 147] on input "A-E-B-C-D" at bounding box center [191, 146] width 4 height 4
radio input "true"
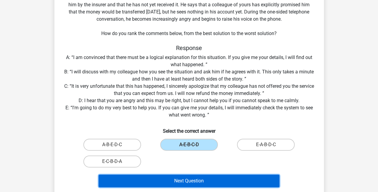
click at [182, 180] on button "Next Question" at bounding box center [189, 180] width 181 height 13
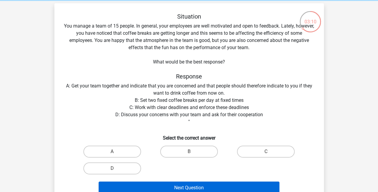
scroll to position [47, 0]
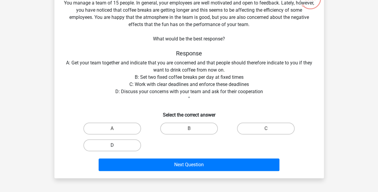
click at [121, 146] on label "D" at bounding box center [112, 145] width 58 height 12
click at [116, 146] on input "D" at bounding box center [114, 147] width 4 height 4
radio input "true"
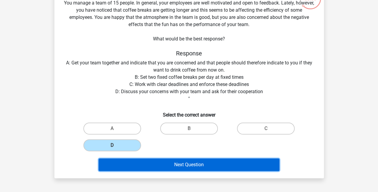
click at [158, 164] on button "Next Question" at bounding box center [189, 164] width 181 height 13
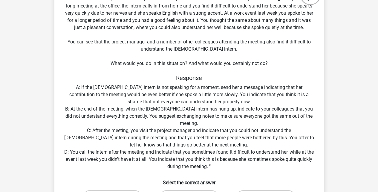
scroll to position [79, 0]
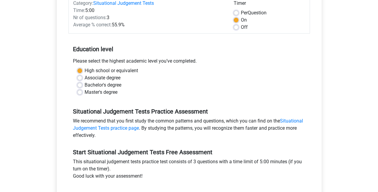
scroll to position [99, 0]
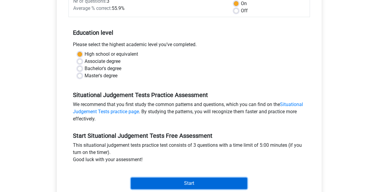
click at [176, 182] on input "Start" at bounding box center [189, 182] width 116 height 11
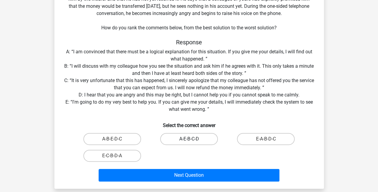
scroll to position [40, 0]
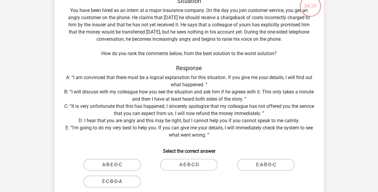
drag, startPoint x: 265, startPoint y: 165, endPoint x: 247, endPoint y: 183, distance: 26.2
click at [247, 183] on div "A-B-E-D-C A-E-B-C-D E-A-B-D-C E-C-B-D-A" at bounding box center [189, 172] width 231 height 33
click at [248, 163] on label "E-A-B-D-C" at bounding box center [266, 164] width 58 height 12
click at [266, 164] on input "E-A-B-D-C" at bounding box center [268, 166] width 4 height 4
radio input "true"
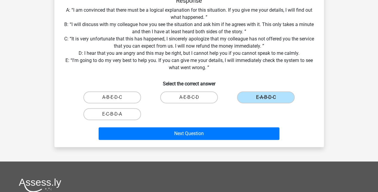
scroll to position [120, 0]
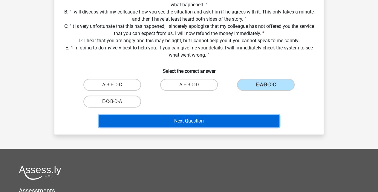
click at [192, 118] on button "Next Question" at bounding box center [189, 120] width 181 height 13
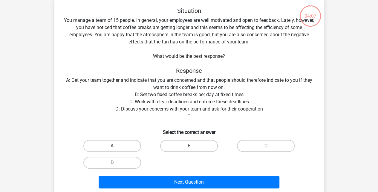
scroll to position [27, 0]
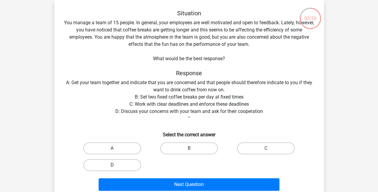
click at [105, 166] on label "D" at bounding box center [112, 165] width 58 height 12
click at [112, 166] on input "D" at bounding box center [114, 167] width 4 height 4
radio input "true"
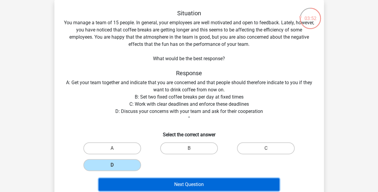
click at [154, 185] on button "Next Question" at bounding box center [189, 184] width 181 height 13
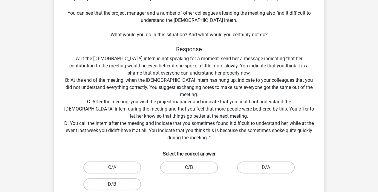
scroll to position [87, 0]
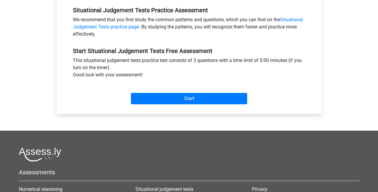
scroll to position [199, 0]
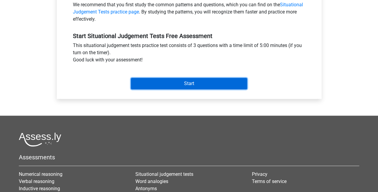
click at [157, 85] on input "Start" at bounding box center [189, 83] width 116 height 11
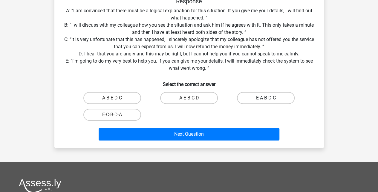
scroll to position [99, 0]
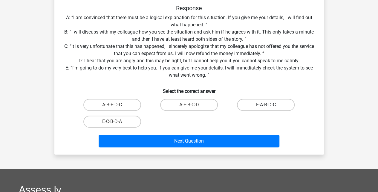
click at [271, 105] on label "E-A-B-D-C" at bounding box center [266, 105] width 58 height 12
click at [270, 105] on input "E-A-B-D-C" at bounding box center [268, 107] width 4 height 4
radio input "true"
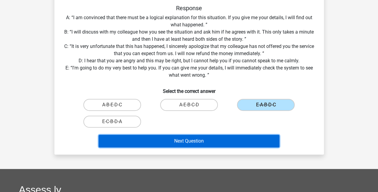
click at [210, 139] on button "Next Question" at bounding box center [189, 140] width 181 height 13
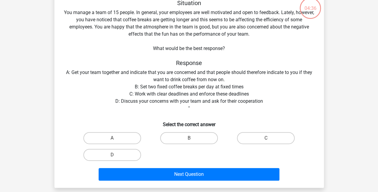
scroll to position [27, 0]
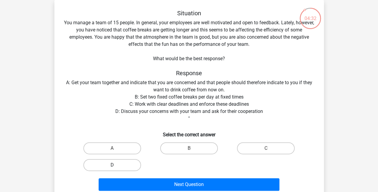
click at [125, 164] on label "D" at bounding box center [112, 165] width 58 height 12
click at [116, 165] on input "D" at bounding box center [114, 167] width 4 height 4
radio input "true"
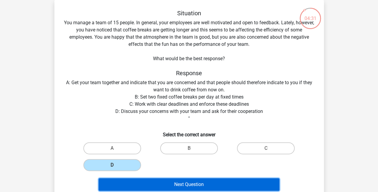
click at [181, 183] on button "Next Question" at bounding box center [189, 184] width 181 height 13
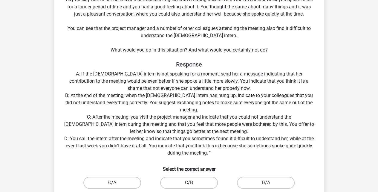
scroll to position [87, 0]
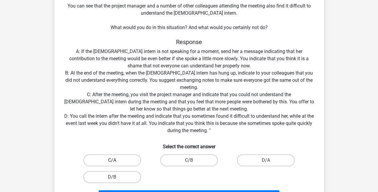
click at [125, 161] on label "C/A" at bounding box center [112, 160] width 58 height 12
click at [116, 161] on input "C/A" at bounding box center [114, 162] width 4 height 4
radio input "true"
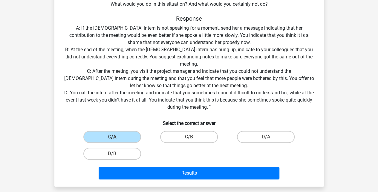
scroll to position [147, 0]
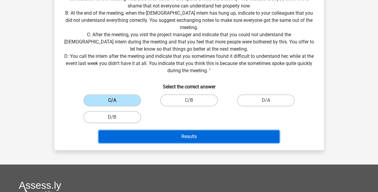
click at [204, 136] on button "Results" at bounding box center [189, 136] width 181 height 13
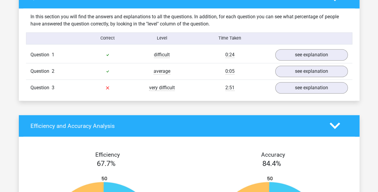
scroll to position [458, 0]
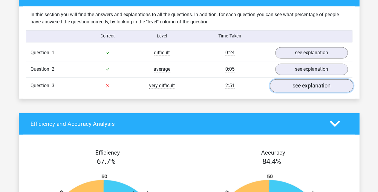
click at [311, 86] on link "see explanation" at bounding box center [311, 85] width 83 height 13
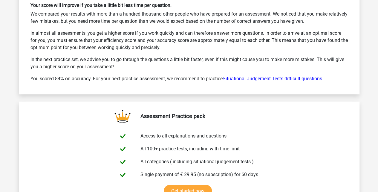
scroll to position [1255, 0]
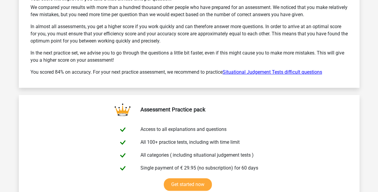
click at [250, 71] on link "Situational Judgement Tests difficult questions" at bounding box center [272, 72] width 99 height 6
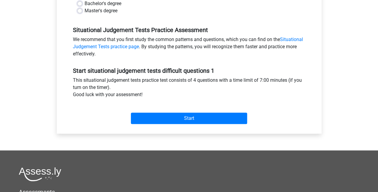
scroll to position [179, 0]
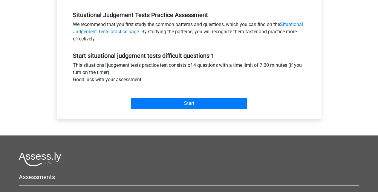
click at [209, 97] on div "Start" at bounding box center [188, 98] width 241 height 21
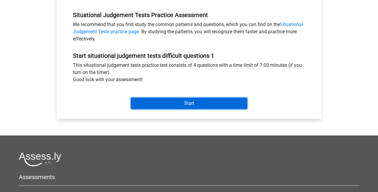
click at [209, 99] on input "Start" at bounding box center [189, 102] width 116 height 11
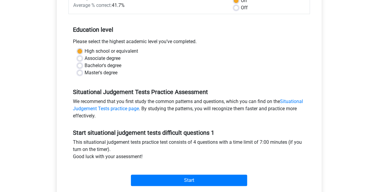
scroll to position [99, 0]
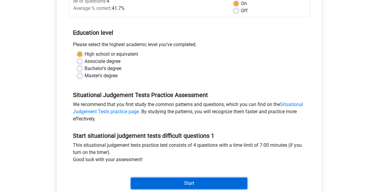
click at [196, 184] on input "Start" at bounding box center [189, 182] width 116 height 11
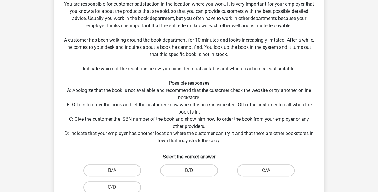
scroll to position [99, 0]
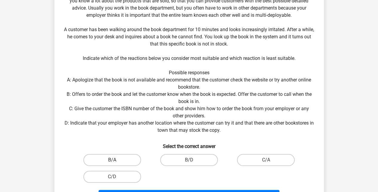
click at [118, 161] on label "B/A" at bounding box center [112, 160] width 58 height 12
click at [116, 161] on input "B/A" at bounding box center [114, 162] width 4 height 4
radio input "true"
click at [203, 158] on label "B/D" at bounding box center [189, 160] width 58 height 12
click at [193, 160] on input "B/D" at bounding box center [191, 162] width 4 height 4
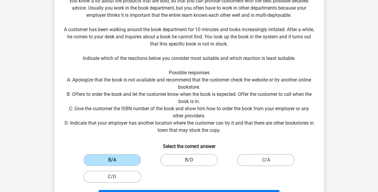
radio input "true"
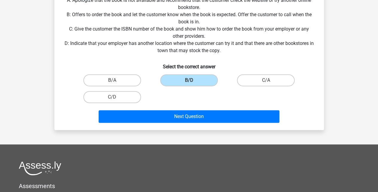
scroll to position [179, 0]
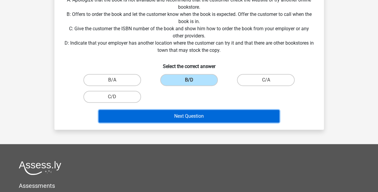
click at [179, 113] on button "Next Question" at bounding box center [189, 116] width 181 height 13
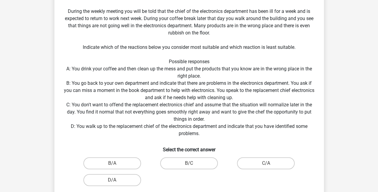
scroll to position [127, 0]
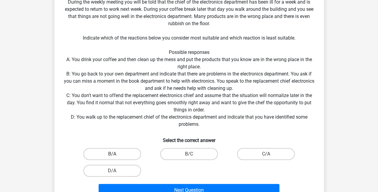
click at [130, 150] on label "B/A" at bounding box center [112, 154] width 58 height 12
click at [116, 154] on input "B/A" at bounding box center [114, 156] width 4 height 4
radio input "true"
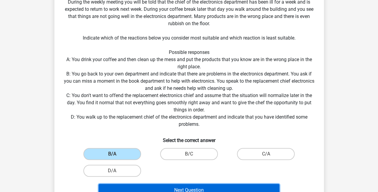
click at [168, 191] on button "Next Question" at bounding box center [189, 189] width 181 height 13
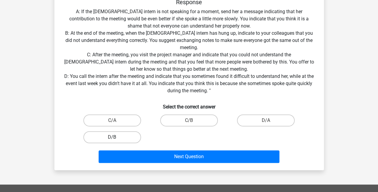
click at [127, 137] on label "D/B" at bounding box center [112, 137] width 58 height 12
click at [116, 137] on input "D/B" at bounding box center [114, 139] width 4 height 4
radio input "true"
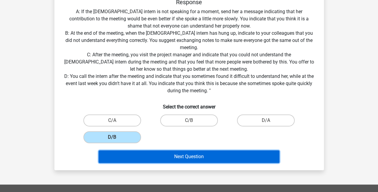
click at [170, 155] on button "Next Question" at bounding box center [189, 156] width 181 height 13
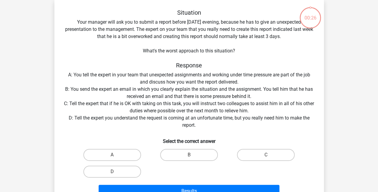
scroll to position [27, 0]
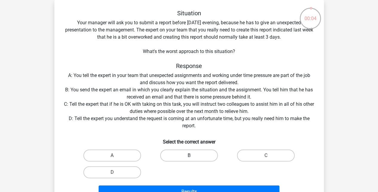
click at [194, 151] on label "B" at bounding box center [189, 155] width 58 height 12
click at [193, 155] on input "B" at bounding box center [191, 157] width 4 height 4
radio input "true"
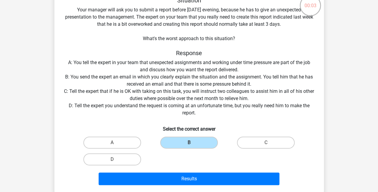
scroll to position [47, 0]
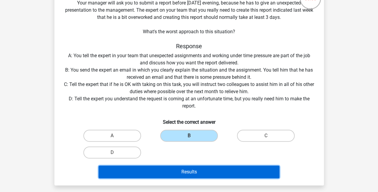
click at [210, 168] on button "Results" at bounding box center [189, 171] width 181 height 13
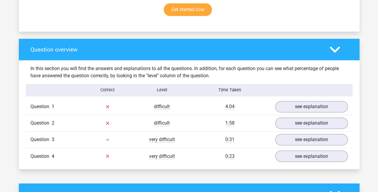
scroll to position [418, 0]
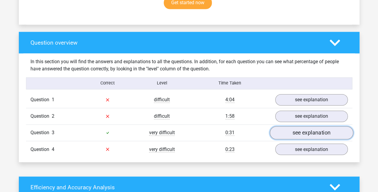
click at [295, 133] on link "see explanation" at bounding box center [311, 132] width 83 height 13
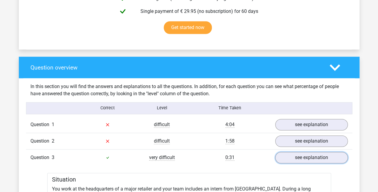
scroll to position [378, 0]
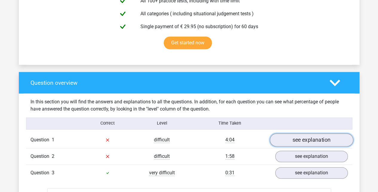
click at [278, 137] on link "see explanation" at bounding box center [311, 139] width 83 height 13
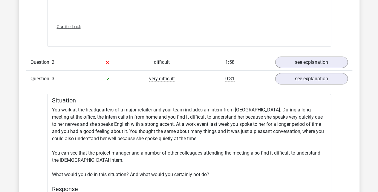
scroll to position [936, 0]
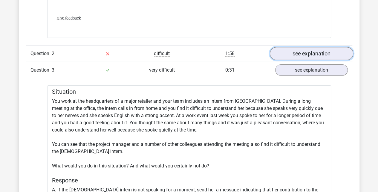
click at [324, 58] on link "see explanation" at bounding box center [311, 53] width 83 height 13
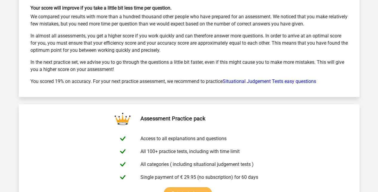
scroll to position [2231, 0]
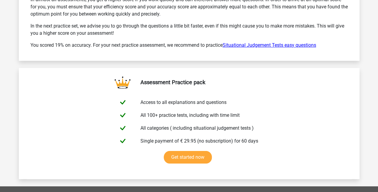
click at [259, 48] on link "Situational Judgement Tests easy questions" at bounding box center [270, 45] width 94 height 6
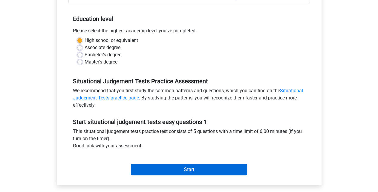
scroll to position [179, 0]
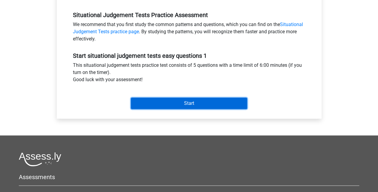
click at [182, 102] on input "Start" at bounding box center [189, 102] width 116 height 11
click at [143, 97] on input "Start" at bounding box center [189, 102] width 116 height 11
click at [215, 103] on input "Start" at bounding box center [189, 102] width 116 height 11
click at [151, 106] on input "Start" at bounding box center [189, 102] width 116 height 11
click at [206, 105] on input "Start" at bounding box center [189, 102] width 116 height 11
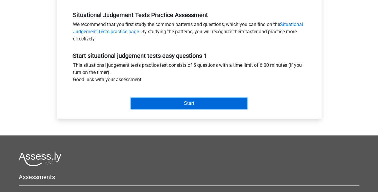
click at [174, 103] on input "Start" at bounding box center [189, 102] width 116 height 11
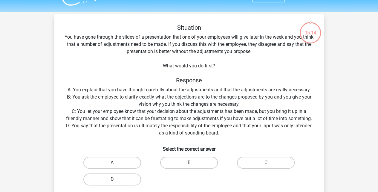
scroll to position [20, 0]
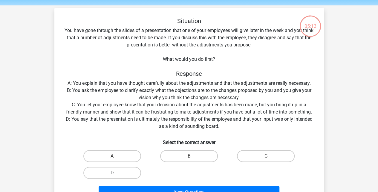
click at [132, 171] on label "D" at bounding box center [112, 172] width 58 height 12
click at [116, 172] on input "D" at bounding box center [114, 174] width 4 height 4
radio input "true"
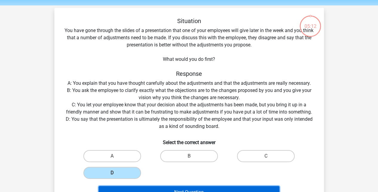
click at [173, 187] on button "Next Question" at bounding box center [189, 192] width 181 height 13
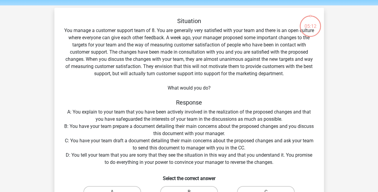
scroll to position [27, 0]
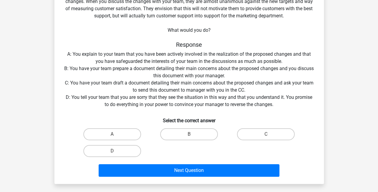
scroll to position [79, 0]
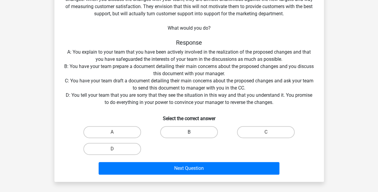
drag, startPoint x: 180, startPoint y: 130, endPoint x: 181, endPoint y: 137, distance: 6.7
click at [180, 131] on label "B" at bounding box center [189, 132] width 58 height 12
click at [189, 132] on input "B" at bounding box center [191, 134] width 4 height 4
radio input "true"
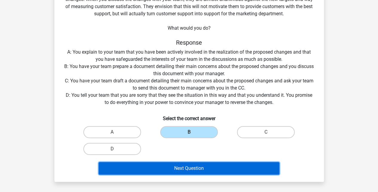
click at [182, 170] on button "Next Question" at bounding box center [189, 168] width 181 height 13
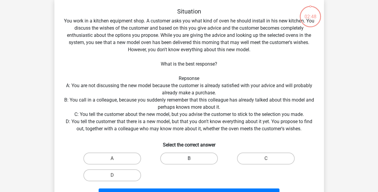
scroll to position [27, 0]
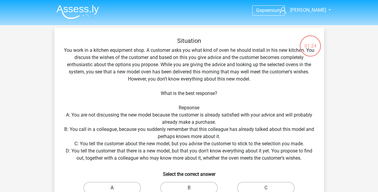
drag, startPoint x: 117, startPoint y: 189, endPoint x: 127, endPoint y: 187, distance: 9.3
click at [118, 189] on label "A" at bounding box center [112, 187] width 58 height 12
click at [116, 189] on input "A" at bounding box center [114, 189] width 4 height 4
radio input "true"
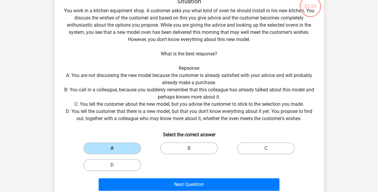
scroll to position [40, 0]
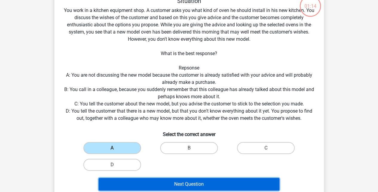
click at [220, 182] on button "Next Question" at bounding box center [189, 183] width 181 height 13
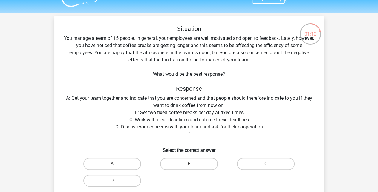
scroll to position [7, 0]
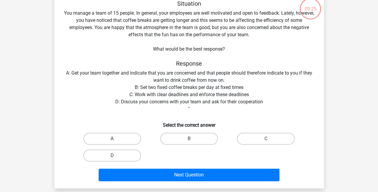
scroll to position [40, 0]
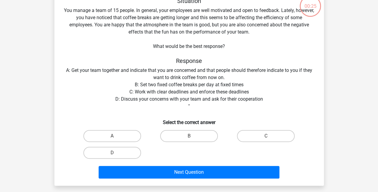
click at [114, 155] on input "D" at bounding box center [114, 154] width 4 height 4
radio input "true"
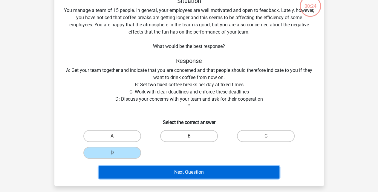
click at [173, 174] on button "Next Question" at bounding box center [189, 172] width 181 height 13
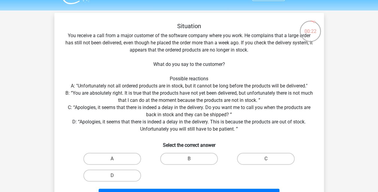
scroll to position [7, 0]
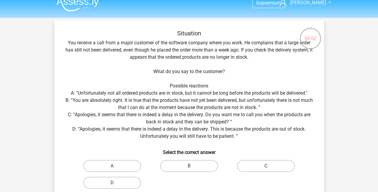
click at [268, 165] on label "C" at bounding box center [266, 166] width 58 height 12
click at [268, 166] on input "C" at bounding box center [268, 168] width 4 height 4
radio input "true"
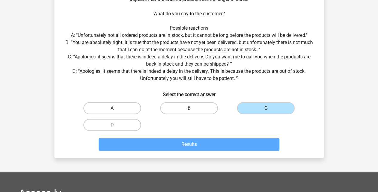
scroll to position [67, 0]
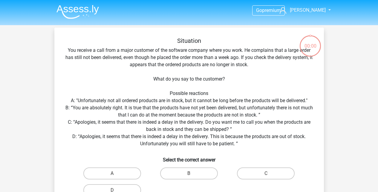
scroll to position [57, 0]
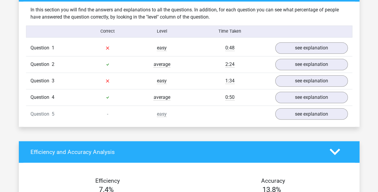
scroll to position [498, 0]
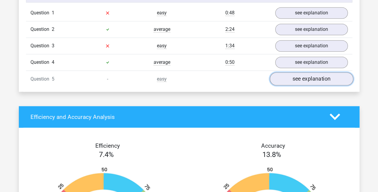
click at [292, 79] on link "see explanation" at bounding box center [311, 78] width 83 height 13
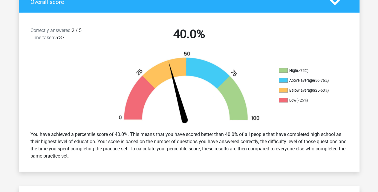
scroll to position [60, 0]
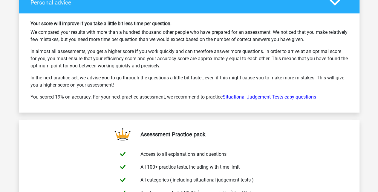
scroll to position [746, 0]
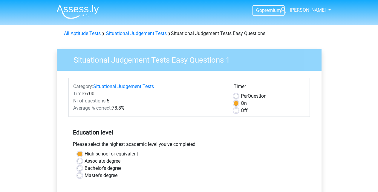
scroll to position [179, 0]
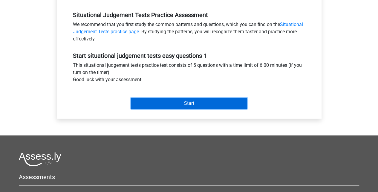
click at [141, 105] on input "Start" at bounding box center [189, 102] width 116 height 11
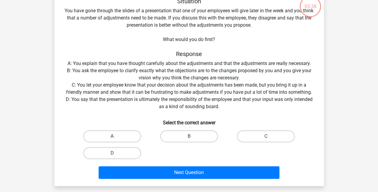
scroll to position [40, 0]
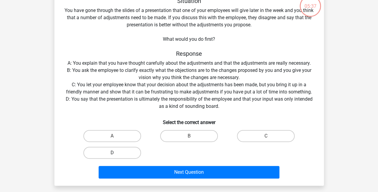
drag, startPoint x: 114, startPoint y: 151, endPoint x: 117, endPoint y: 153, distance: 4.2
click at [115, 151] on label "D" at bounding box center [112, 152] width 58 height 12
click at [115, 152] on input "D" at bounding box center [114, 154] width 4 height 4
radio input "true"
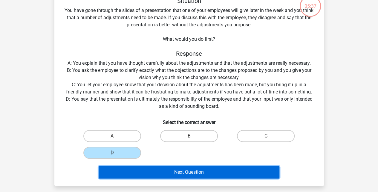
click at [150, 173] on button "Next Question" at bounding box center [189, 172] width 181 height 13
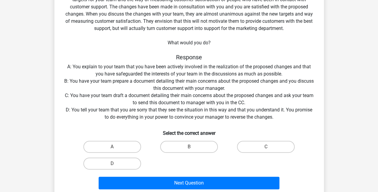
scroll to position [67, 0]
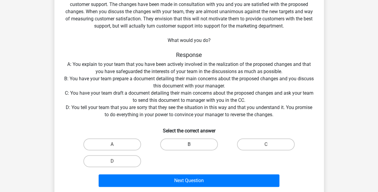
click at [183, 142] on label "B" at bounding box center [189, 144] width 58 height 12
click at [189, 144] on input "B" at bounding box center [191, 146] width 4 height 4
radio input "true"
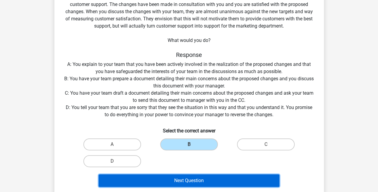
click at [175, 180] on button "Next Question" at bounding box center [189, 180] width 181 height 13
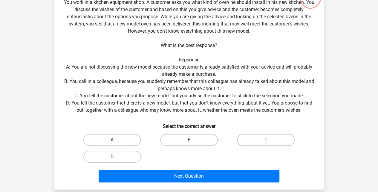
scroll to position [27, 0]
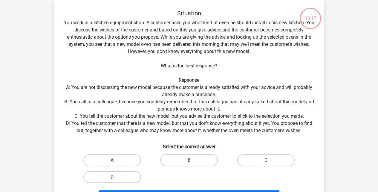
click at [117, 180] on label "D" at bounding box center [112, 177] width 58 height 12
click at [116, 180] on input "D" at bounding box center [114, 179] width 4 height 4
radio input "true"
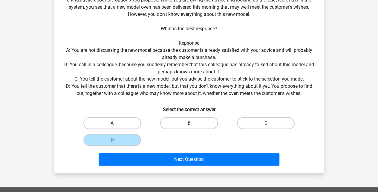
scroll to position [67, 0]
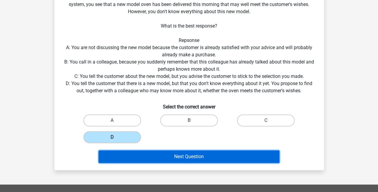
click at [190, 158] on button "Next Question" at bounding box center [189, 156] width 181 height 13
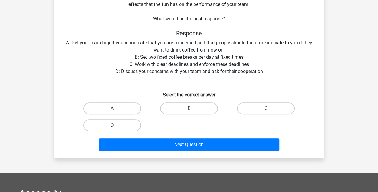
scroll to position [27, 0]
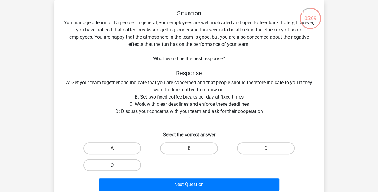
click at [125, 166] on label "D" at bounding box center [112, 165] width 58 height 12
click at [116, 166] on input "D" at bounding box center [114, 167] width 4 height 4
radio input "true"
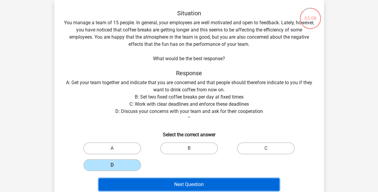
click at [161, 182] on button "Next Question" at bounding box center [189, 184] width 181 height 13
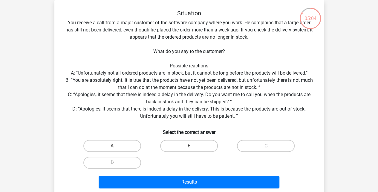
click at [266, 145] on label "C" at bounding box center [266, 146] width 58 height 12
click at [266, 146] on input "C" at bounding box center [268, 148] width 4 height 4
radio input "true"
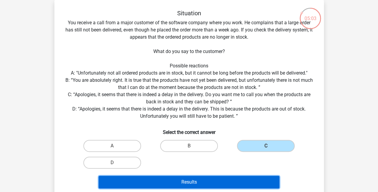
click at [210, 182] on button "Results" at bounding box center [189, 181] width 181 height 13
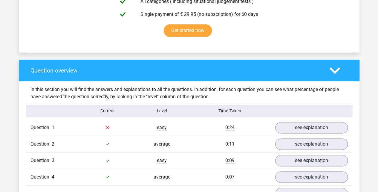
scroll to position [418, 0]
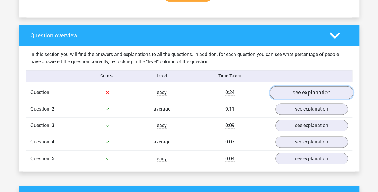
click at [300, 94] on link "see explanation" at bounding box center [311, 92] width 83 height 13
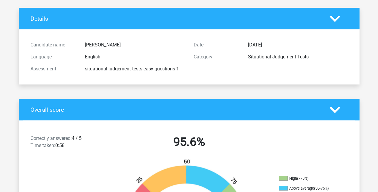
scroll to position [0, 0]
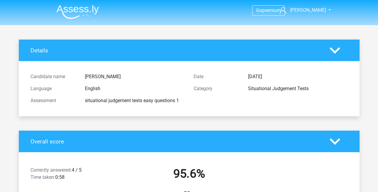
click at [62, 9] on img at bounding box center [77, 12] width 42 height 14
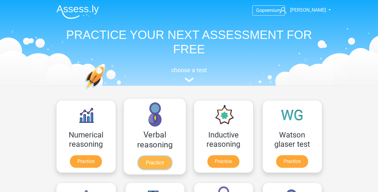
click at [157, 161] on link "Practice" at bounding box center [154, 162] width 33 height 13
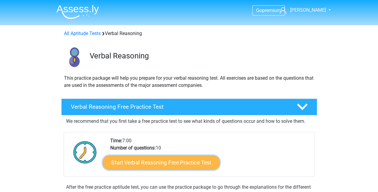
click at [191, 160] on link "Start Verbal Reasoning Free Practice Test" at bounding box center [160, 162] width 117 height 14
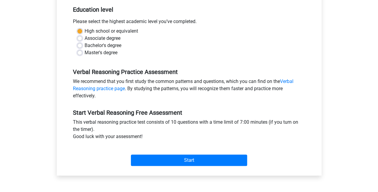
scroll to position [179, 0]
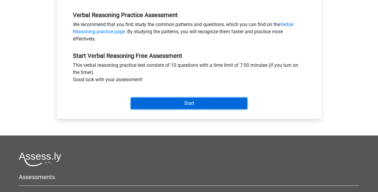
click at [181, 107] on input "Start" at bounding box center [189, 102] width 116 height 11
click at [135, 105] on input "Start" at bounding box center [189, 102] width 116 height 11
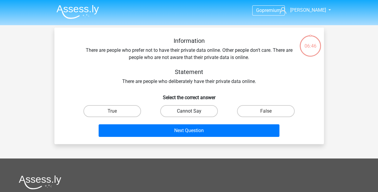
click at [201, 111] on label "Cannot Say" at bounding box center [189, 111] width 58 height 12
click at [193, 111] on input "Cannot Say" at bounding box center [191, 113] width 4 height 4
radio input "true"
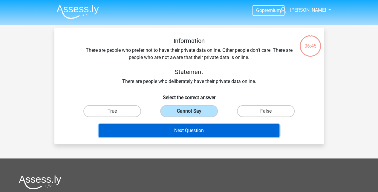
click at [221, 132] on button "Next Question" at bounding box center [189, 130] width 181 height 13
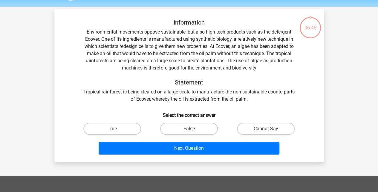
scroll to position [27, 0]
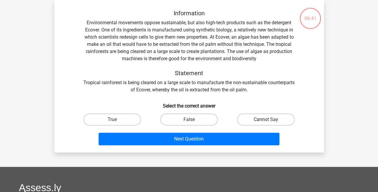
click at [259, 122] on label "Cannot Say" at bounding box center [266, 119] width 58 height 12
click at [266, 122] on input "Cannot Say" at bounding box center [268, 121] width 4 height 4
radio input "true"
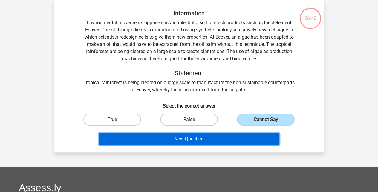
click at [223, 137] on button "Next Question" at bounding box center [189, 138] width 181 height 13
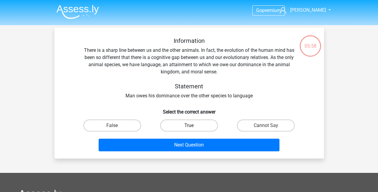
click at [207, 125] on label "True" at bounding box center [189, 125] width 58 height 12
click at [193, 125] on input "True" at bounding box center [191, 127] width 4 height 4
radio input "true"
click at [208, 138] on div "Next Question" at bounding box center [189, 144] width 250 height 20
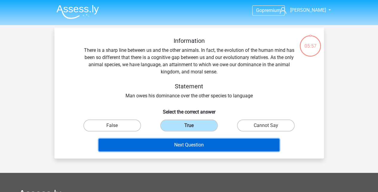
click at [209, 142] on button "Next Question" at bounding box center [189, 144] width 181 height 13
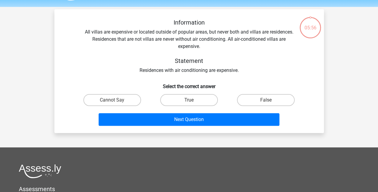
scroll to position [27, 0]
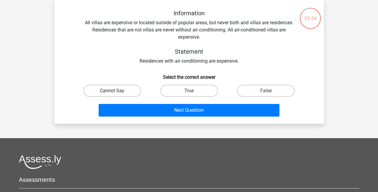
click at [130, 90] on label "Cannot Say" at bounding box center [112, 91] width 58 height 12
click at [116, 91] on input "Cannot Say" at bounding box center [114, 93] width 4 height 4
radio input "true"
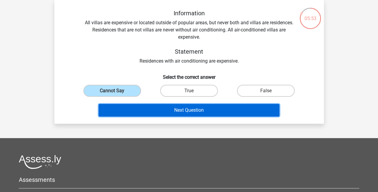
click at [166, 111] on button "Next Question" at bounding box center [189, 110] width 181 height 13
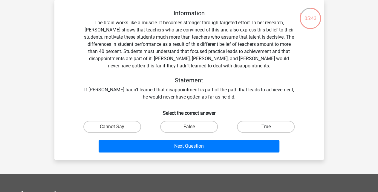
click at [245, 127] on label "True" at bounding box center [266, 126] width 58 height 12
click at [266, 127] on input "True" at bounding box center [268, 128] width 4 height 4
radio input "true"
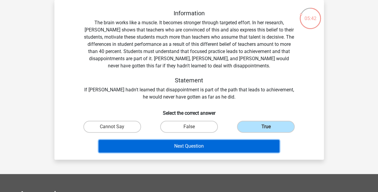
click at [214, 145] on button "Next Question" at bounding box center [189, 146] width 181 height 13
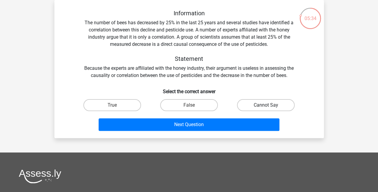
click at [261, 105] on label "Cannot Say" at bounding box center [266, 105] width 58 height 12
click at [266, 105] on input "Cannot Say" at bounding box center [268, 107] width 4 height 4
radio input "true"
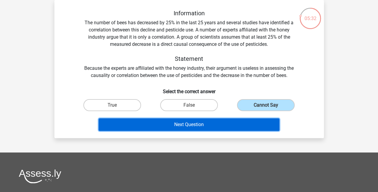
click at [209, 123] on button "Next Question" at bounding box center [189, 124] width 181 height 13
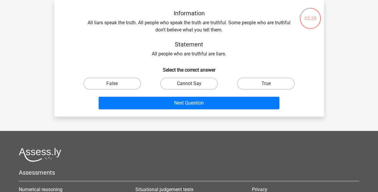
click at [190, 82] on label "Cannot Say" at bounding box center [189, 83] width 58 height 12
click at [190, 83] on input "Cannot Say" at bounding box center [191, 85] width 4 height 4
radio input "true"
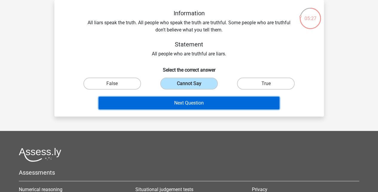
click at [192, 101] on button "Next Question" at bounding box center [189, 103] width 181 height 13
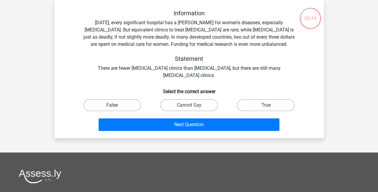
click at [137, 106] on label "False" at bounding box center [112, 105] width 58 height 12
click at [116, 106] on input "False" at bounding box center [114, 107] width 4 height 4
radio input "true"
click at [149, 117] on div "Next Question" at bounding box center [189, 123] width 250 height 20
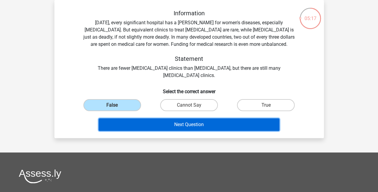
click at [151, 122] on button "Next Question" at bounding box center [189, 124] width 181 height 13
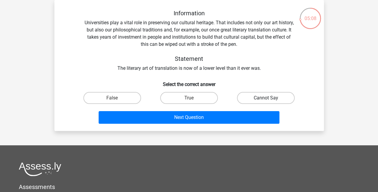
click at [249, 95] on label "Cannot Say" at bounding box center [266, 98] width 58 height 12
click at [266, 98] on input "Cannot Say" at bounding box center [268, 100] width 4 height 4
radio input "true"
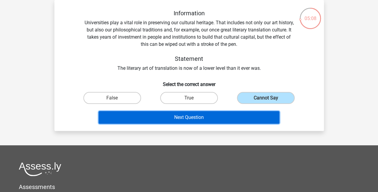
click at [223, 115] on button "Next Question" at bounding box center [189, 117] width 181 height 13
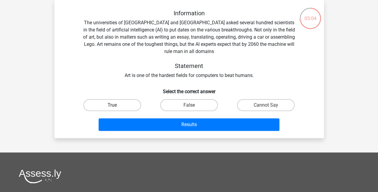
click at [131, 107] on label "True" at bounding box center [112, 105] width 58 height 12
click at [116, 107] on input "True" at bounding box center [114, 107] width 4 height 4
radio input "true"
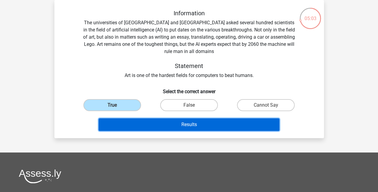
click at [169, 123] on button "Results" at bounding box center [189, 124] width 181 height 13
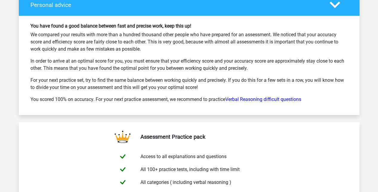
scroll to position [916, 0]
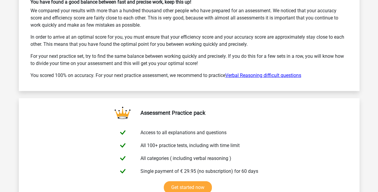
click at [271, 72] on link "Verbal Reasoning difficult questions" at bounding box center [263, 75] width 76 height 6
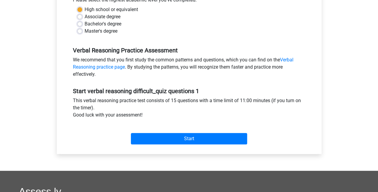
scroll to position [159, 0]
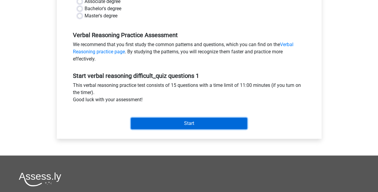
click at [212, 121] on input "Start" at bounding box center [189, 122] width 116 height 11
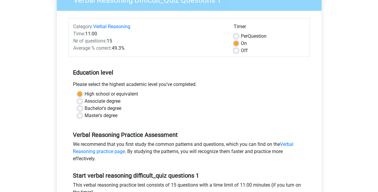
scroll to position [120, 0]
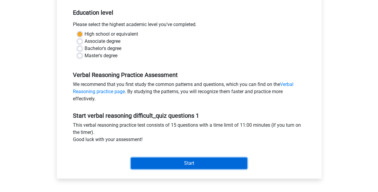
click at [208, 163] on input "Start" at bounding box center [189, 162] width 116 height 11
click at [160, 159] on input "Start" at bounding box center [189, 162] width 116 height 11
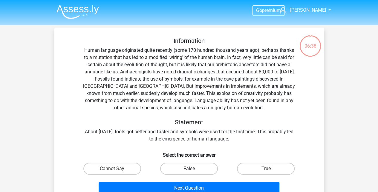
click at [198, 172] on label "False" at bounding box center [189, 168] width 58 height 12
click at [193, 172] on input "False" at bounding box center [191, 170] width 4 height 4
radio input "true"
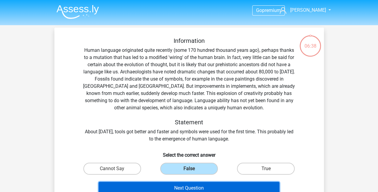
click at [208, 190] on button "Next Question" at bounding box center [189, 187] width 181 height 13
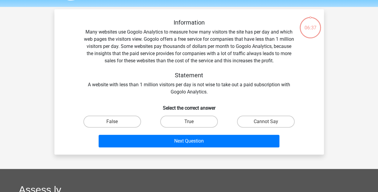
scroll to position [27, 0]
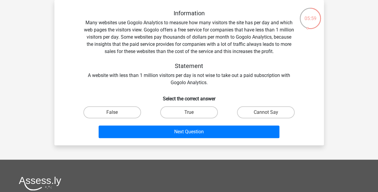
click at [114, 113] on input "False" at bounding box center [114, 114] width 4 height 4
radio input "true"
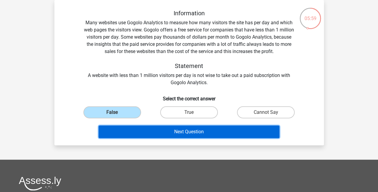
click at [145, 132] on button "Next Question" at bounding box center [189, 131] width 181 height 13
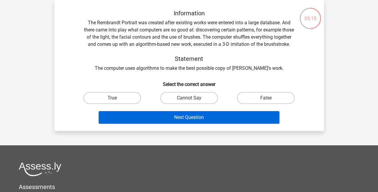
drag, startPoint x: 247, startPoint y: 106, endPoint x: 198, endPoint y: 124, distance: 52.0
click at [246, 104] on label "False" at bounding box center [266, 98] width 58 height 12
click at [266, 102] on input "False" at bounding box center [268, 100] width 4 height 4
radio input "true"
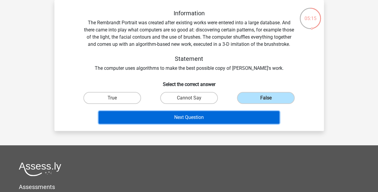
click at [190, 123] on button "Next Question" at bounding box center [189, 117] width 181 height 13
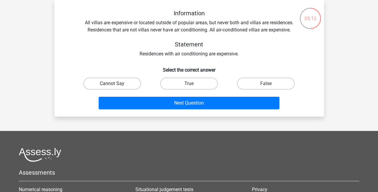
click at [133, 79] on label "Cannot Say" at bounding box center [112, 83] width 58 height 12
click at [116, 83] on input "Cannot Say" at bounding box center [114, 85] width 4 height 4
radio input "true"
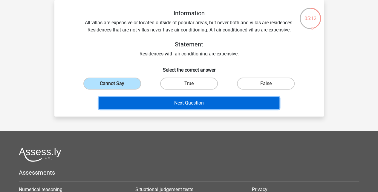
click at [155, 99] on button "Next Question" at bounding box center [189, 103] width 181 height 13
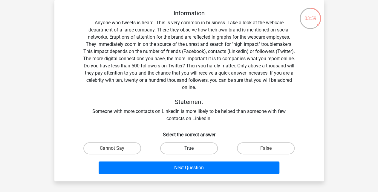
click at [207, 148] on label "True" at bounding box center [189, 148] width 58 height 12
click at [193, 148] on input "True" at bounding box center [191, 150] width 4 height 4
radio input "true"
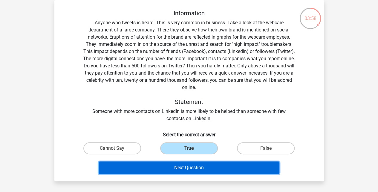
click at [206, 166] on button "Next Question" at bounding box center [189, 167] width 181 height 13
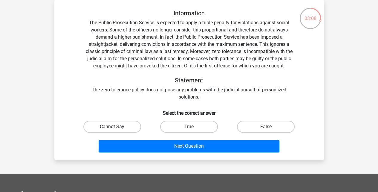
click at [124, 127] on label "Cannot Say" at bounding box center [112, 126] width 58 height 12
click at [116, 127] on input "Cannot Say" at bounding box center [114, 128] width 4 height 4
radio input "true"
click at [192, 156] on div "Information The Public Prosecution Service is expected to apply a triple penalt…" at bounding box center [189, 79] width 270 height 159
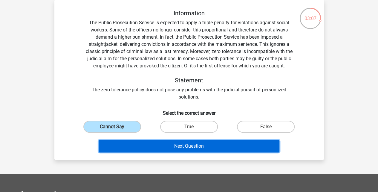
click at [191, 147] on button "Next Question" at bounding box center [189, 146] width 181 height 13
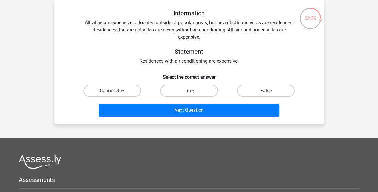
click at [100, 92] on label "Cannot Say" at bounding box center [112, 91] width 58 height 12
click at [112, 92] on input "Cannot Say" at bounding box center [114, 93] width 4 height 4
radio input "true"
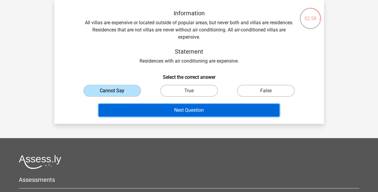
click at [150, 114] on button "Next Question" at bounding box center [189, 110] width 181 height 13
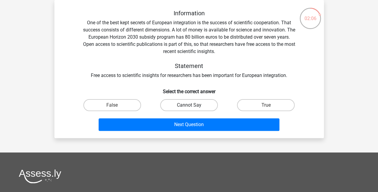
click at [203, 104] on label "Cannot Say" at bounding box center [189, 105] width 58 height 12
click at [193, 105] on input "Cannot Say" at bounding box center [191, 107] width 4 height 4
radio input "true"
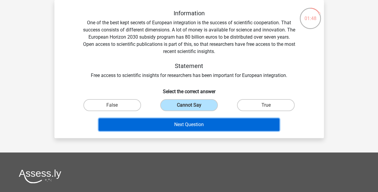
click at [207, 123] on button "Next Question" at bounding box center [189, 124] width 181 height 13
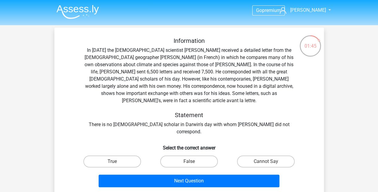
scroll to position [0, 0]
click at [124, 155] on label "True" at bounding box center [112, 161] width 58 height 12
click at [116, 161] on input "True" at bounding box center [114, 163] width 4 height 4
radio input "true"
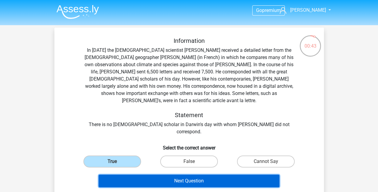
click at [198, 174] on button "Next Question" at bounding box center [189, 180] width 181 height 13
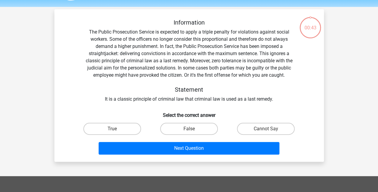
scroll to position [27, 0]
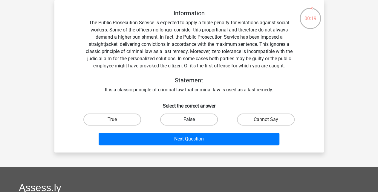
click at [176, 119] on label "False" at bounding box center [189, 119] width 58 height 12
click at [189, 119] on input "False" at bounding box center [191, 121] width 4 height 4
radio input "true"
click at [132, 120] on label "True" at bounding box center [112, 119] width 58 height 12
click at [116, 120] on input "True" at bounding box center [114, 121] width 4 height 4
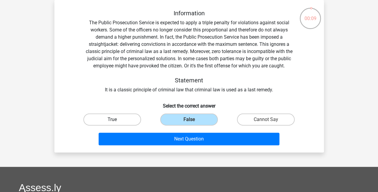
radio input "true"
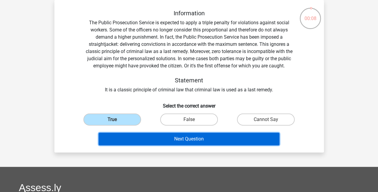
click at [155, 137] on button "Next Question" at bounding box center [189, 138] width 181 height 13
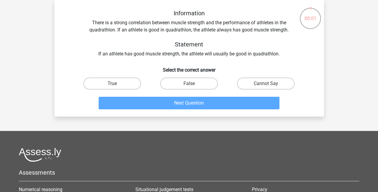
drag, startPoint x: 220, startPoint y: 77, endPoint x: 206, endPoint y: 94, distance: 21.4
click at [206, 94] on div "Information There is a strong correlation between muscle strength and the perfo…" at bounding box center [189, 61] width 265 height 102
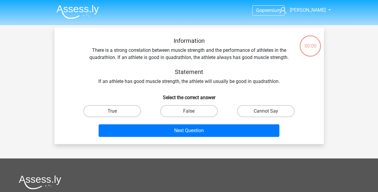
scroll to position [27, 0]
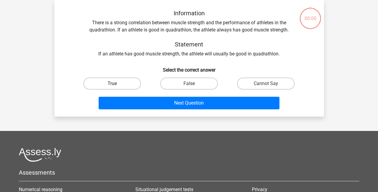
click at [113, 86] on div "True" at bounding box center [112, 83] width 72 height 12
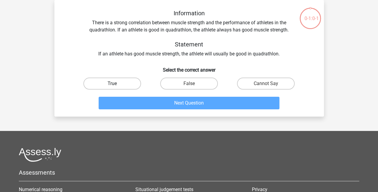
click at [121, 85] on label "True" at bounding box center [112, 83] width 58 height 12
click at [116, 85] on input "True" at bounding box center [114, 85] width 4 height 4
radio input "true"
click at [127, 82] on label "True" at bounding box center [112, 83] width 58 height 12
click at [116, 83] on input "True" at bounding box center [114, 85] width 4 height 4
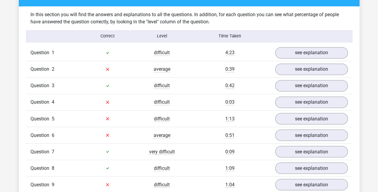
scroll to position [578, 0]
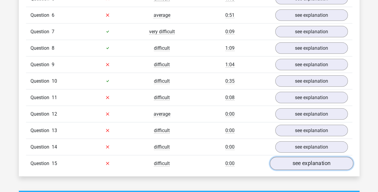
click at [323, 161] on link "see explanation" at bounding box center [311, 163] width 83 height 13
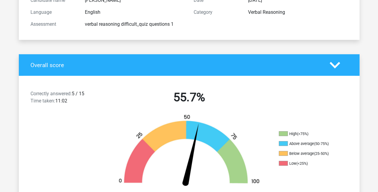
scroll to position [0, 0]
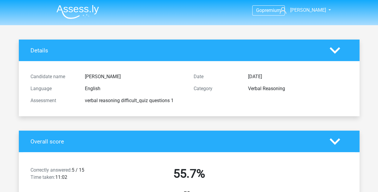
click at [72, 12] on img at bounding box center [77, 12] width 42 height 14
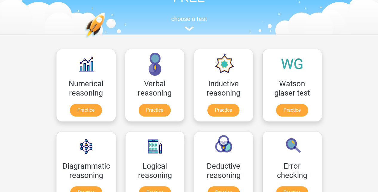
scroll to position [60, 0]
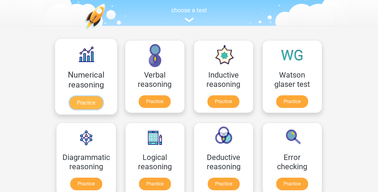
click at [93, 99] on link "Practice" at bounding box center [85, 102] width 33 height 13
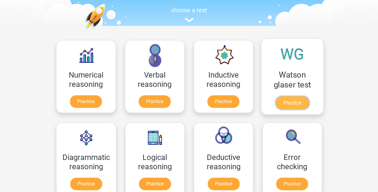
click at [294, 103] on link "Practice" at bounding box center [291, 102] width 33 height 13
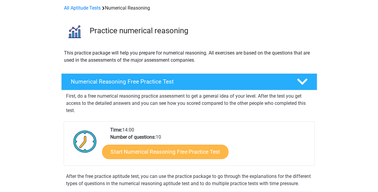
scroll to position [79, 0]
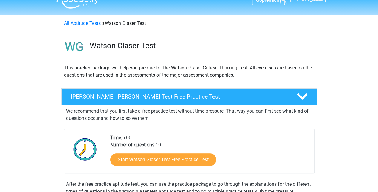
scroll to position [20, 0]
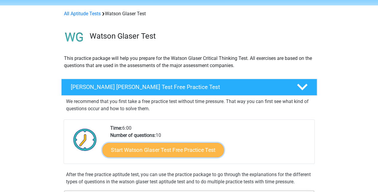
click at [142, 151] on link "Start Watson Glaser Test Free Practice Test" at bounding box center [163, 150] width 122 height 14
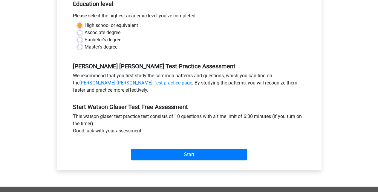
scroll to position [159, 0]
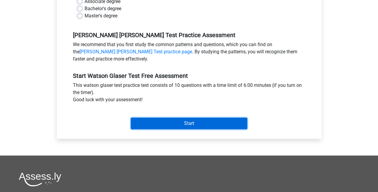
click at [183, 122] on input "Start" at bounding box center [189, 122] width 116 height 11
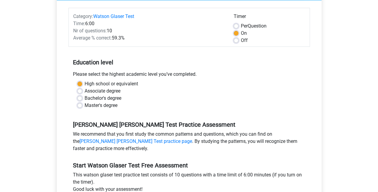
scroll to position [120, 0]
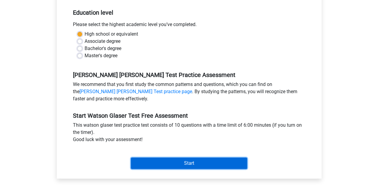
click at [163, 164] on input "Start" at bounding box center [189, 162] width 116 height 11
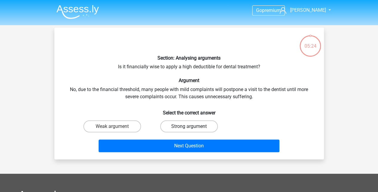
click at [174, 128] on label "Strong argument" at bounding box center [189, 126] width 58 height 12
click at [189, 128] on input "Strong argument" at bounding box center [191, 128] width 4 height 4
radio input "true"
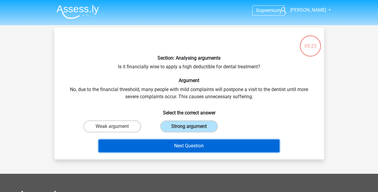
click at [170, 147] on button "Next Question" at bounding box center [189, 145] width 181 height 13
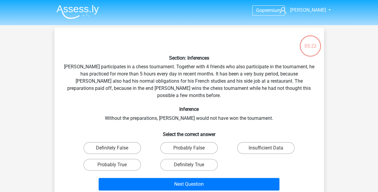
scroll to position [27, 0]
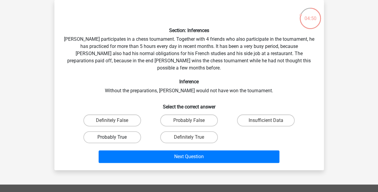
click at [131, 131] on label "Probably True" at bounding box center [112, 137] width 58 height 12
click at [116, 137] on input "Probably True" at bounding box center [114, 139] width 4 height 4
radio input "true"
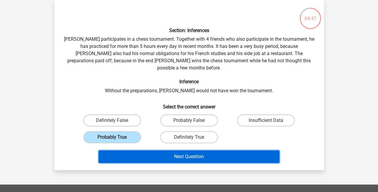
click at [234, 150] on button "Next Question" at bounding box center [189, 156] width 181 height 13
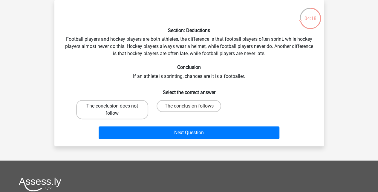
click at [130, 112] on label "The conclusion does not follow" at bounding box center [112, 109] width 72 height 19
click at [116, 110] on input "The conclusion does not follow" at bounding box center [114, 108] width 4 height 4
radio input "true"
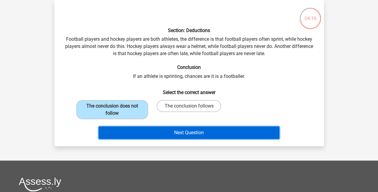
click at [153, 134] on button "Next Question" at bounding box center [189, 132] width 181 height 13
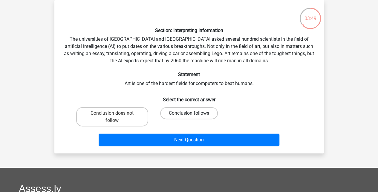
click at [185, 114] on label "Conclusion follows" at bounding box center [189, 113] width 58 height 12
click at [189, 114] on input "Conclusion follows" at bounding box center [191, 115] width 4 height 4
radio input "true"
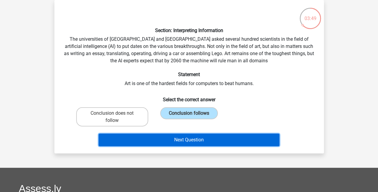
click at [186, 139] on button "Next Question" at bounding box center [189, 139] width 181 height 13
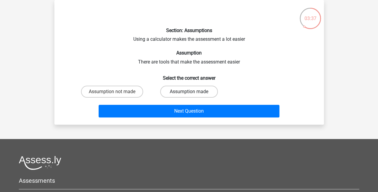
click at [178, 90] on label "Assumption made" at bounding box center [189, 91] width 58 height 12
click at [189, 91] on input "Assumption made" at bounding box center [191, 93] width 4 height 4
radio input "true"
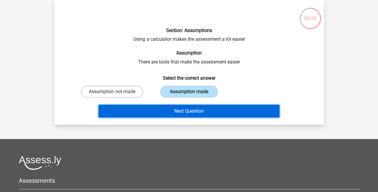
click at [189, 108] on button "Next Question" at bounding box center [189, 111] width 181 height 13
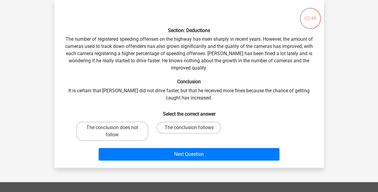
click at [189, 128] on input "The conclusion follows" at bounding box center [191, 129] width 4 height 4
radio input "true"
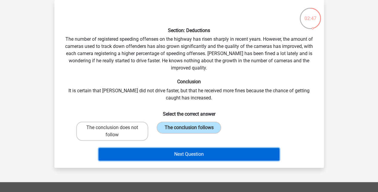
click at [197, 157] on button "Next Question" at bounding box center [189, 154] width 181 height 13
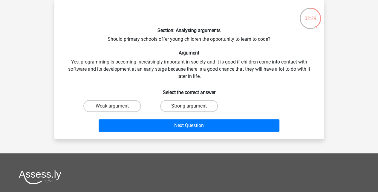
drag, startPoint x: 180, startPoint y: 105, endPoint x: 183, endPoint y: 107, distance: 3.6
click at [180, 105] on label "Strong argument" at bounding box center [189, 106] width 58 height 12
click at [189, 106] on input "Strong argument" at bounding box center [191, 108] width 4 height 4
radio input "true"
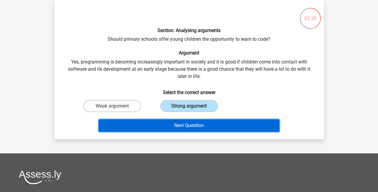
click at [191, 124] on button "Next Question" at bounding box center [189, 125] width 181 height 13
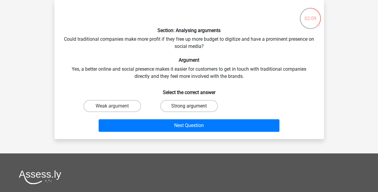
click at [182, 103] on label "Strong argument" at bounding box center [189, 106] width 58 height 12
click at [189, 106] on input "Strong argument" at bounding box center [191, 108] width 4 height 4
radio input "true"
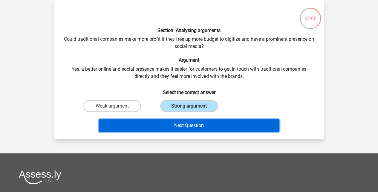
click at [180, 124] on button "Next Question" at bounding box center [189, 125] width 181 height 13
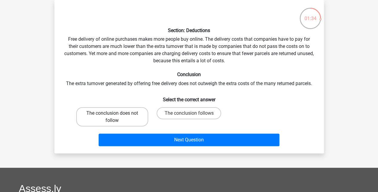
click at [109, 117] on label "The conclusion does not follow" at bounding box center [112, 116] width 72 height 19
click at [112, 117] on input "The conclusion does not follow" at bounding box center [114, 115] width 4 height 4
radio input "true"
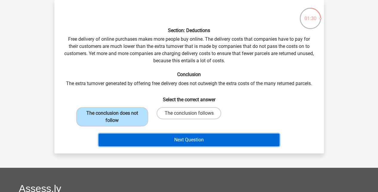
click at [180, 141] on button "Next Question" at bounding box center [189, 139] width 181 height 13
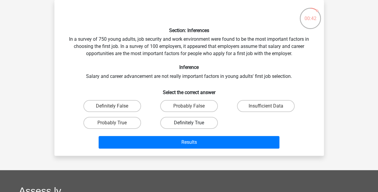
click at [173, 123] on label "Definitely True" at bounding box center [189, 123] width 58 height 12
click at [189, 123] on input "Definitely True" at bounding box center [191, 125] width 4 height 4
radio input "true"
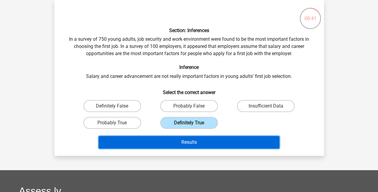
click at [167, 141] on button "Results" at bounding box center [189, 142] width 181 height 13
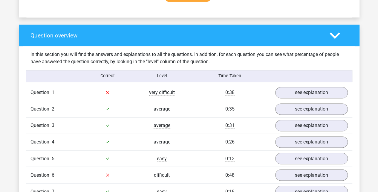
scroll to position [538, 0]
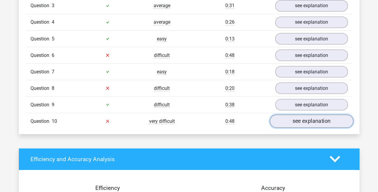
click at [293, 117] on link "see explanation" at bounding box center [311, 120] width 83 height 13
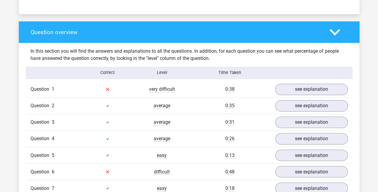
scroll to position [418, 0]
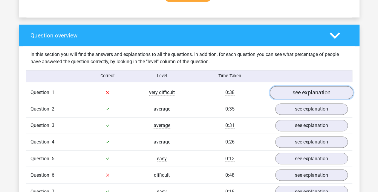
drag, startPoint x: 311, startPoint y: 91, endPoint x: 308, endPoint y: 93, distance: 3.2
click at [310, 92] on link "see explanation" at bounding box center [311, 92] width 83 height 13
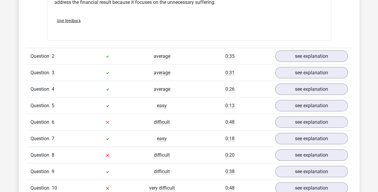
scroll to position [637, 0]
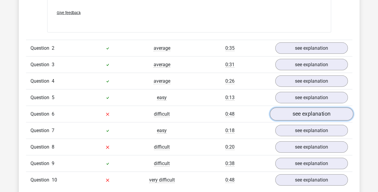
click at [290, 110] on link "see explanation" at bounding box center [311, 113] width 83 height 13
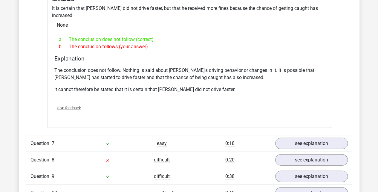
scroll to position [876, 0]
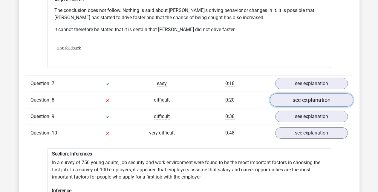
click at [328, 93] on link "see explanation" at bounding box center [311, 99] width 83 height 13
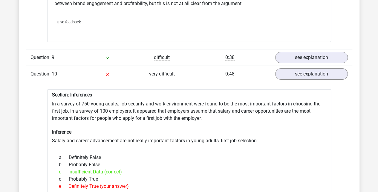
scroll to position [1056, 0]
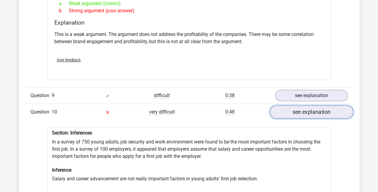
click at [285, 105] on link "see explanation" at bounding box center [311, 111] width 83 height 13
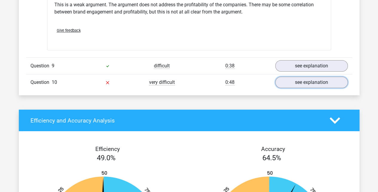
scroll to position [1115, 0]
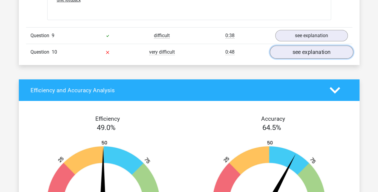
click at [290, 46] on link "see explanation" at bounding box center [311, 52] width 83 height 13
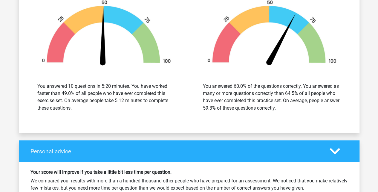
scroll to position [1593, 0]
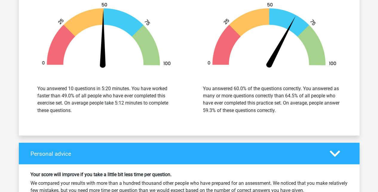
click at [220, 150] on h4 "Personal advice" at bounding box center [175, 153] width 290 height 7
click at [330, 148] on icon at bounding box center [335, 153] width 10 height 10
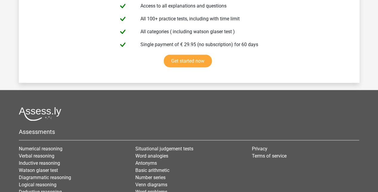
scroll to position [1837, 0]
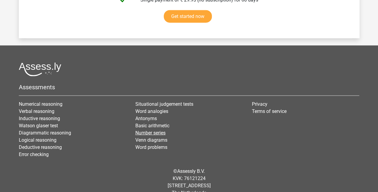
click at [158, 130] on link "Number series" at bounding box center [150, 133] width 30 height 6
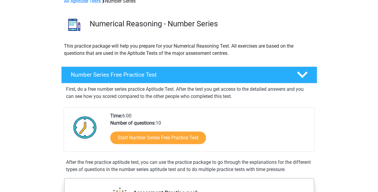
scroll to position [60, 0]
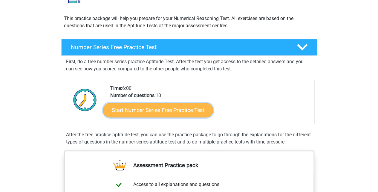
click at [176, 106] on link "Start Number Series Free Practice Test" at bounding box center [158, 109] width 110 height 14
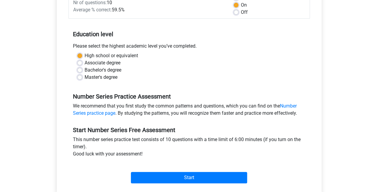
scroll to position [99, 0]
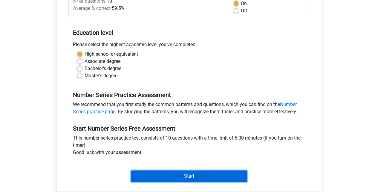
click at [206, 174] on input "Start" at bounding box center [189, 175] width 116 height 11
click at [212, 174] on input "Start" at bounding box center [189, 175] width 116 height 11
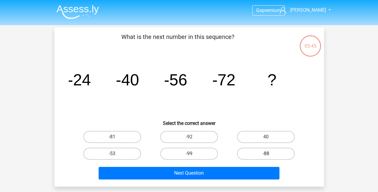
click at [254, 156] on label "-88" at bounding box center [266, 153] width 58 height 12
click at [266, 156] on input "-88" at bounding box center [268, 155] width 4 height 4
radio input "true"
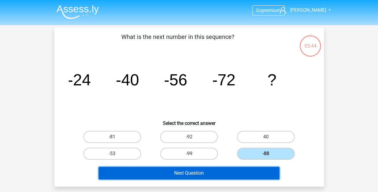
click at [249, 169] on button "Next Question" at bounding box center [189, 172] width 181 height 13
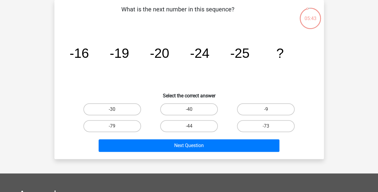
scroll to position [7, 0]
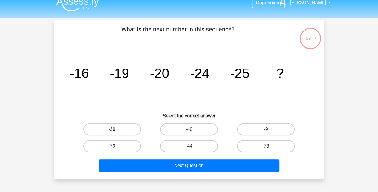
click at [127, 128] on label "-30" at bounding box center [112, 129] width 58 height 12
click at [116, 129] on input "-30" at bounding box center [114, 131] width 4 height 4
radio input "true"
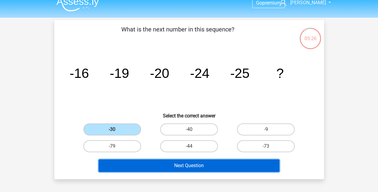
click at [161, 166] on button "Next Question" at bounding box center [189, 165] width 181 height 13
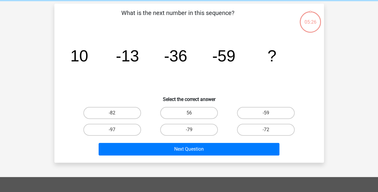
scroll to position [27, 0]
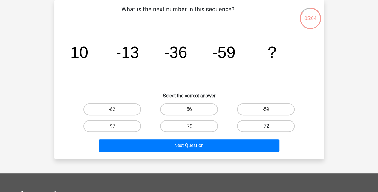
click at [259, 125] on label "-72" at bounding box center [266, 126] width 58 height 12
click at [266, 126] on input "-72" at bounding box center [268, 128] width 4 height 4
radio input "true"
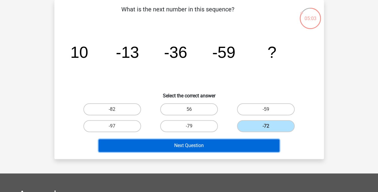
click at [247, 145] on button "Next Question" at bounding box center [189, 145] width 181 height 13
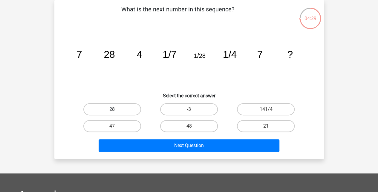
click at [120, 104] on label "28" at bounding box center [112, 109] width 58 height 12
click at [116, 109] on input "28" at bounding box center [114, 111] width 4 height 4
radio input "true"
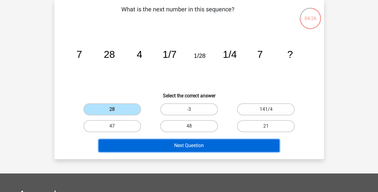
click at [174, 143] on button "Next Question" at bounding box center [189, 145] width 181 height 13
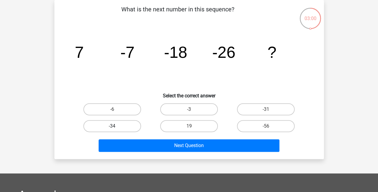
click at [120, 125] on label "-34" at bounding box center [112, 126] width 58 height 12
click at [116, 126] on input "-34" at bounding box center [114, 128] width 4 height 4
radio input "true"
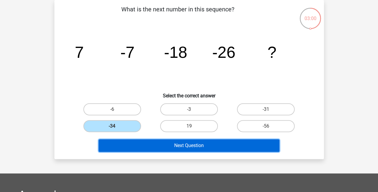
click at [241, 140] on button "Next Question" at bounding box center [189, 145] width 181 height 13
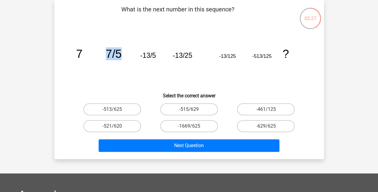
drag, startPoint x: 82, startPoint y: 53, endPoint x: 133, endPoint y: 53, distance: 51.1
click at [133, 53] on icon "image/svg+xml 7 7/5 -13/5 -13/25 -13/125 -513/125 ?" at bounding box center [189, 57] width 241 height 60
click at [76, 51] on tspan "7" at bounding box center [79, 53] width 6 height 13
drag, startPoint x: 77, startPoint y: 51, endPoint x: 272, endPoint y: 58, distance: 195.5
click at [272, 58] on icon "image/svg+xml 7 7/5 -13/5 -13/25 -13/125 -513/125 ?" at bounding box center [189, 57] width 241 height 60
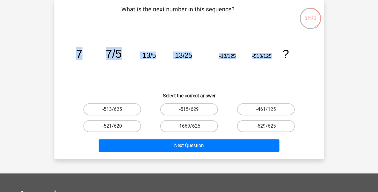
drag, startPoint x: 272, startPoint y: 58, endPoint x: 261, endPoint y: 57, distance: 11.4
copy g "7 7/5 -13/5 -13/25 -13/125 -513/125"
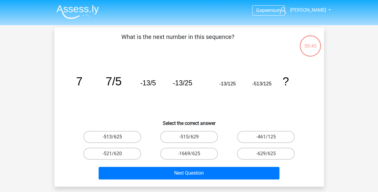
click at [126, 137] on label "-513/625" at bounding box center [112, 137] width 58 height 12
click at [116, 137] on input "-513/625" at bounding box center [114, 139] width 4 height 4
radio input "true"
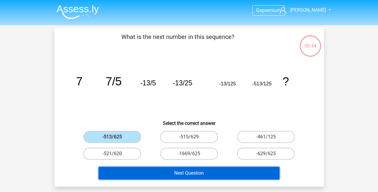
click at [168, 169] on button "Next Question" at bounding box center [189, 172] width 181 height 13
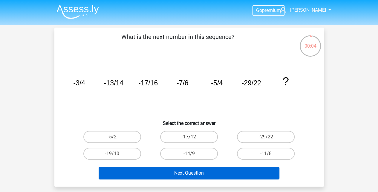
drag, startPoint x: 199, startPoint y: 136, endPoint x: 204, endPoint y: 169, distance: 33.9
click at [200, 136] on label "-17/12" at bounding box center [189, 137] width 58 height 12
click at [193, 137] on input "-17/12" at bounding box center [191, 139] width 4 height 4
radio input "true"
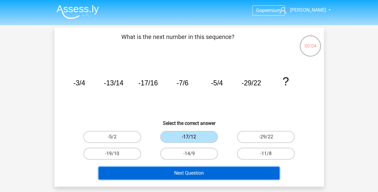
click at [205, 175] on button "Next Question" at bounding box center [189, 172] width 181 height 13
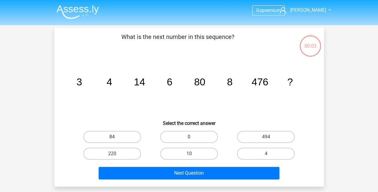
scroll to position [27, 0]
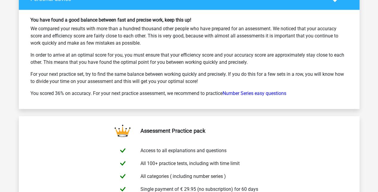
scroll to position [876, 0]
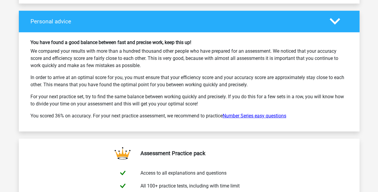
click at [262, 113] on link "Number Series easy questions" at bounding box center [255, 116] width 64 height 6
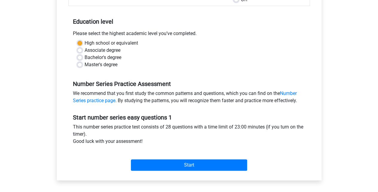
scroll to position [139, 0]
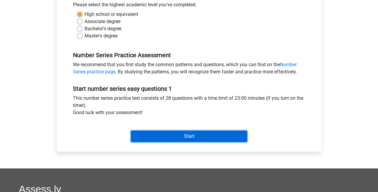
click at [197, 138] on input "Start" at bounding box center [189, 135] width 116 height 11
